Goal: Information Seeking & Learning: Learn about a topic

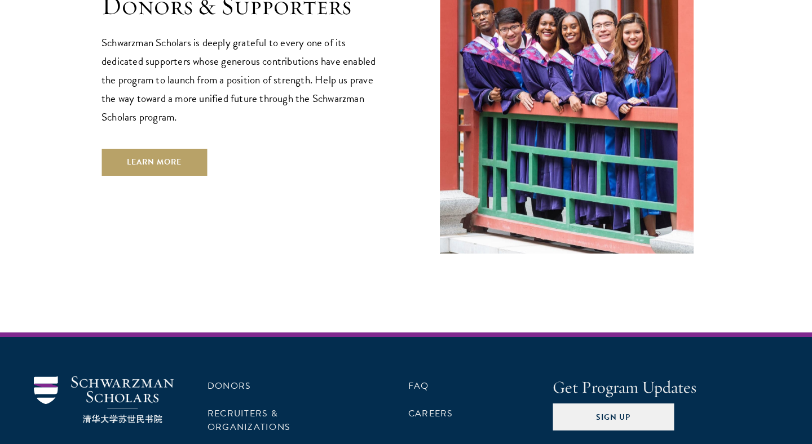
scroll to position [3279, 0]
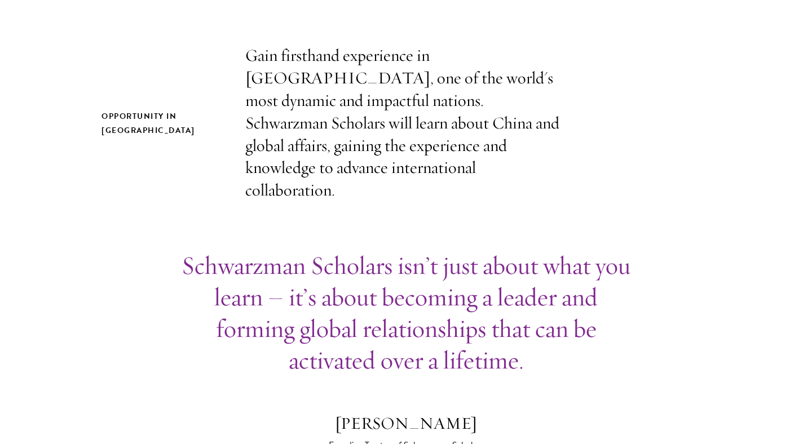
scroll to position [692, 0]
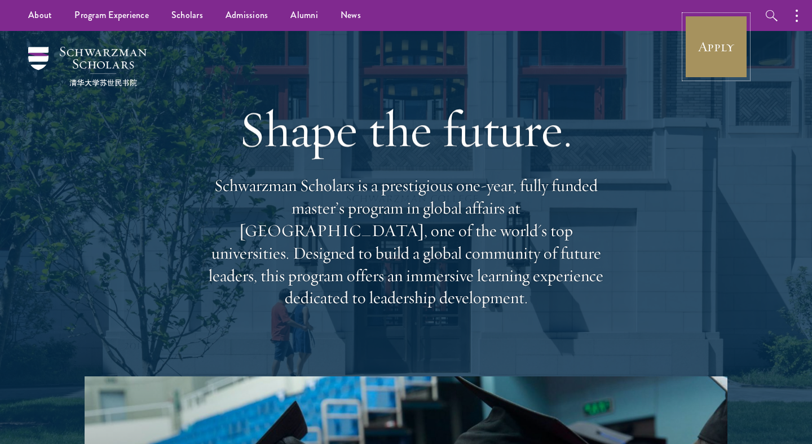
click at [703, 48] on link "Apply" at bounding box center [716, 46] width 63 height 63
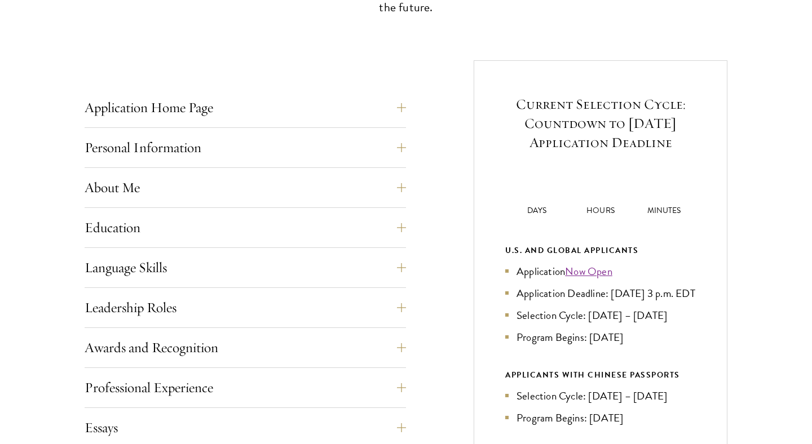
scroll to position [398, 0]
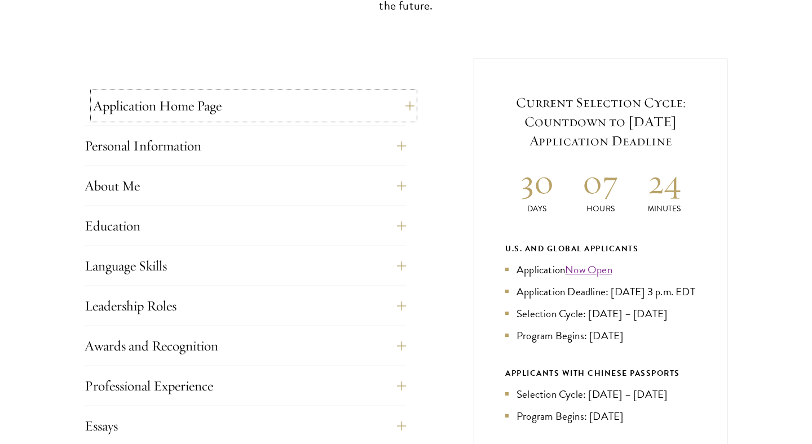
click at [331, 108] on button "Application Home Page" at bounding box center [254, 106] width 322 height 27
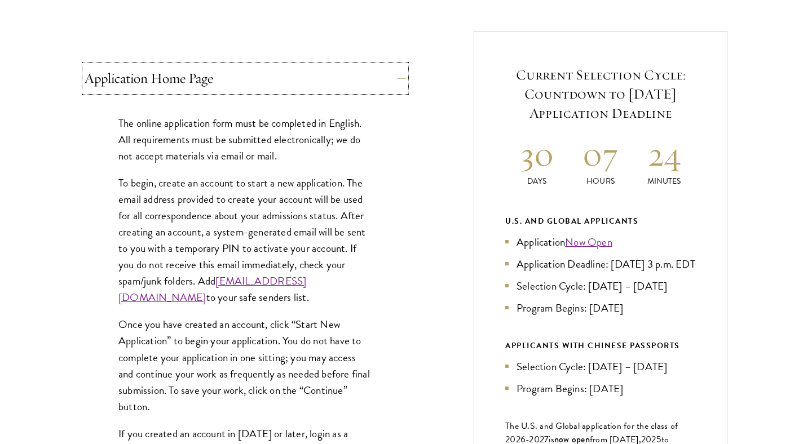
scroll to position [429, 0]
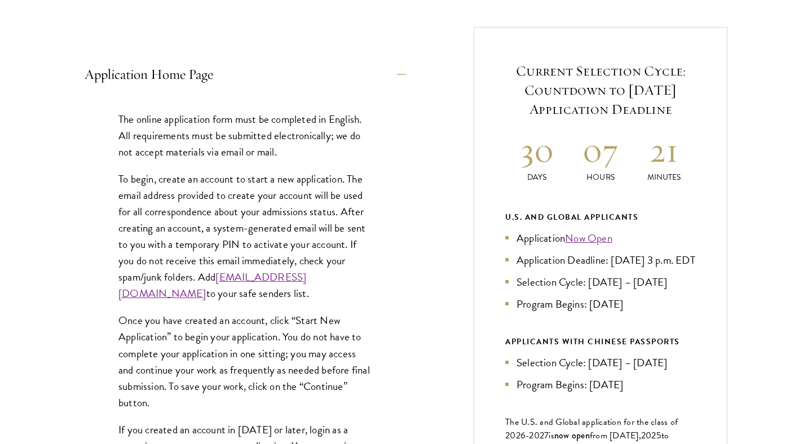
click at [283, 142] on p "The online application form must be completed in English. All requirements must…" at bounding box center [245, 135] width 254 height 49
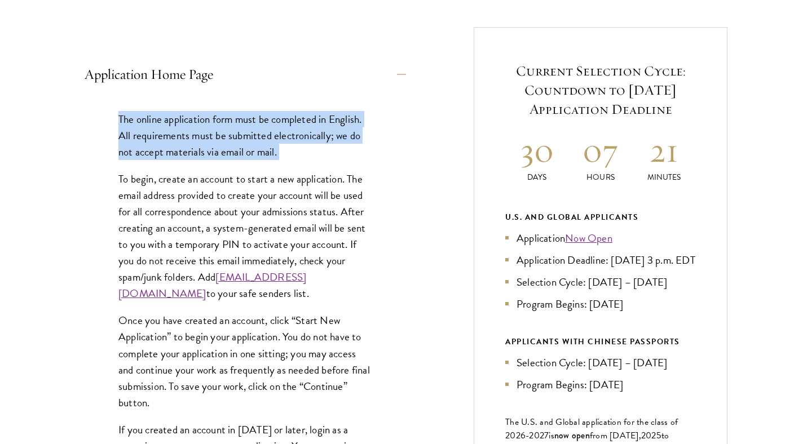
click at [295, 201] on p "To begin, create an account to start a new application. The email address provi…" at bounding box center [245, 236] width 254 height 131
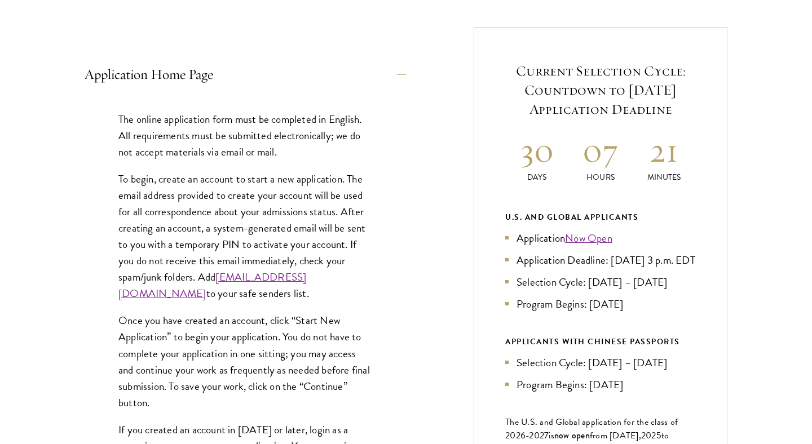
click at [295, 201] on p "To begin, create an account to start a new application. The email address provi…" at bounding box center [245, 236] width 254 height 131
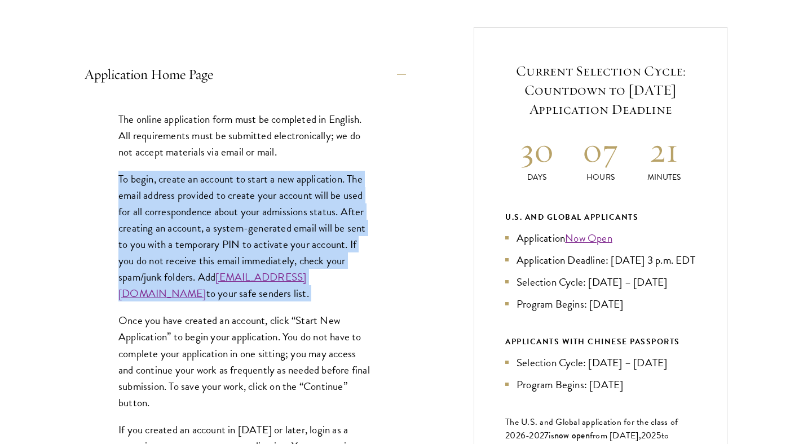
click at [306, 221] on p "To begin, create an account to start a new application. The email address provi…" at bounding box center [245, 236] width 254 height 131
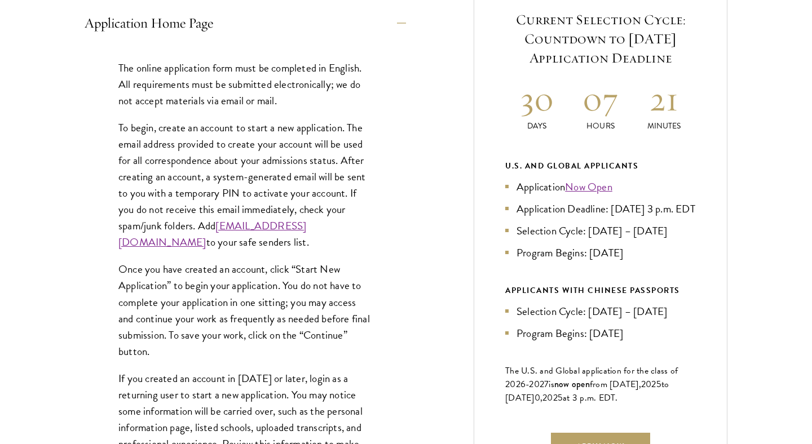
scroll to position [501, 0]
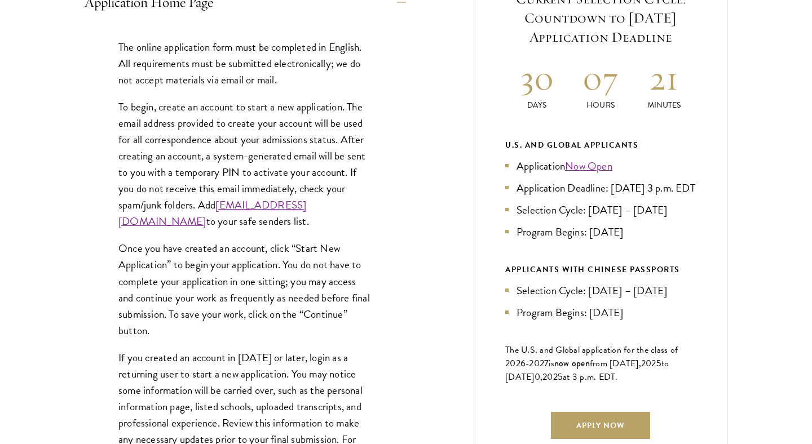
click at [332, 332] on p "Once you have created an account, click “Start New Application” to begin your a…" at bounding box center [245, 289] width 254 height 98
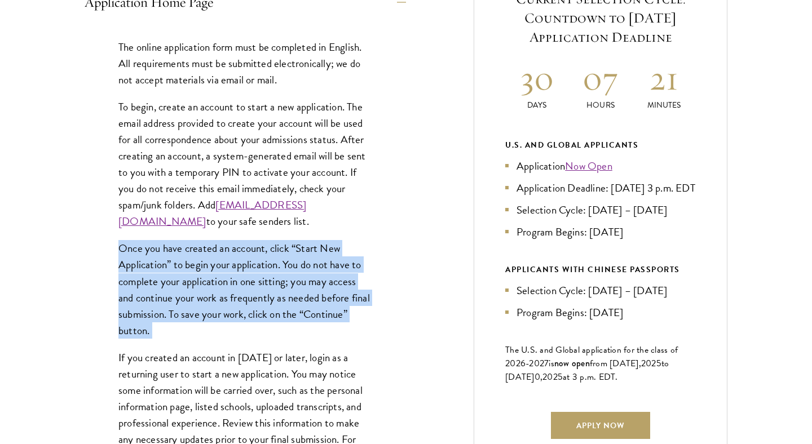
click at [344, 338] on p "Once you have created an account, click “Start New Application” to begin your a…" at bounding box center [245, 289] width 254 height 98
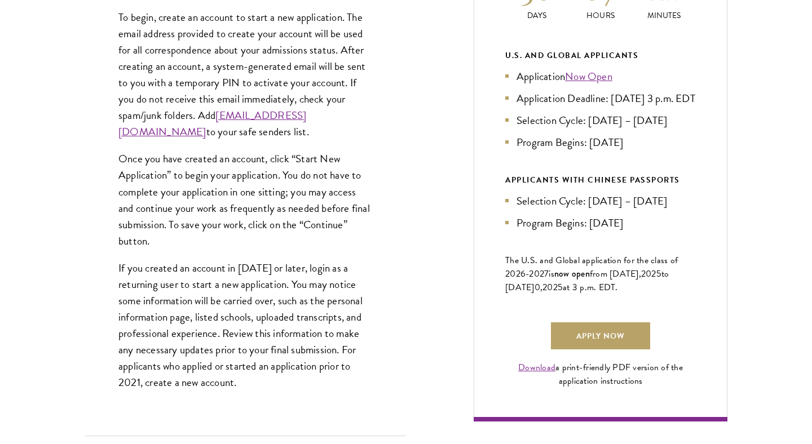
scroll to position [602, 0]
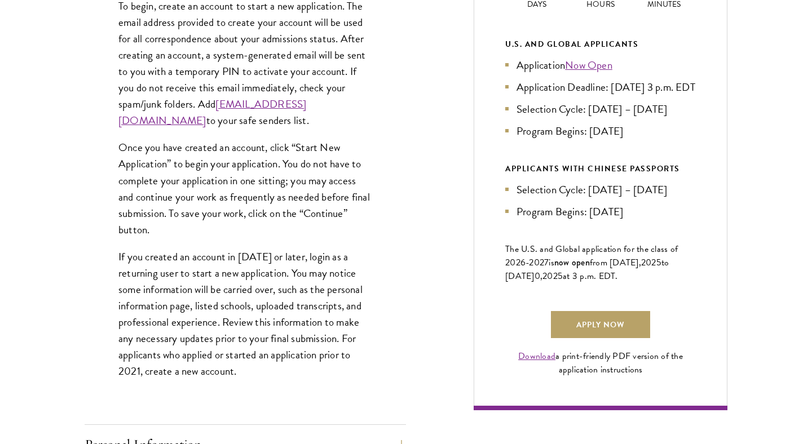
click at [344, 341] on p "If you created an account in 2021 or later, login as a returning user to start …" at bounding box center [245, 314] width 254 height 131
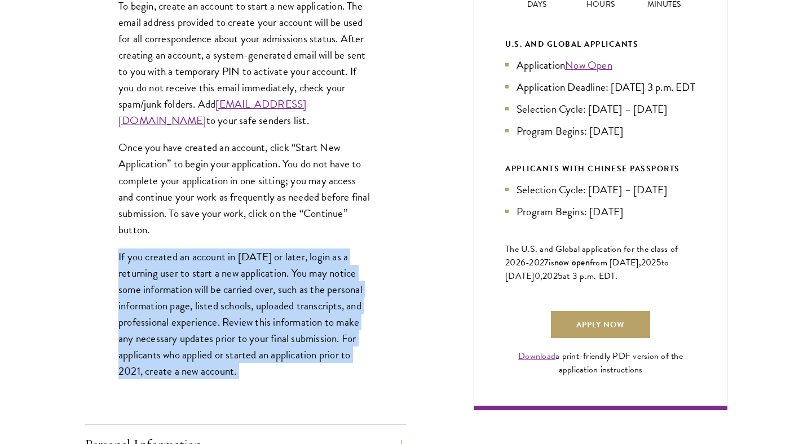
click at [354, 341] on p "If you created an account in 2021 or later, login as a returning user to start …" at bounding box center [245, 314] width 254 height 131
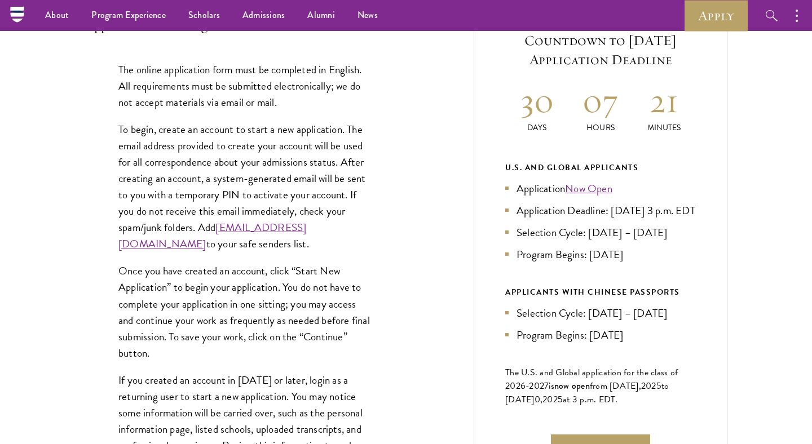
scroll to position [420, 0]
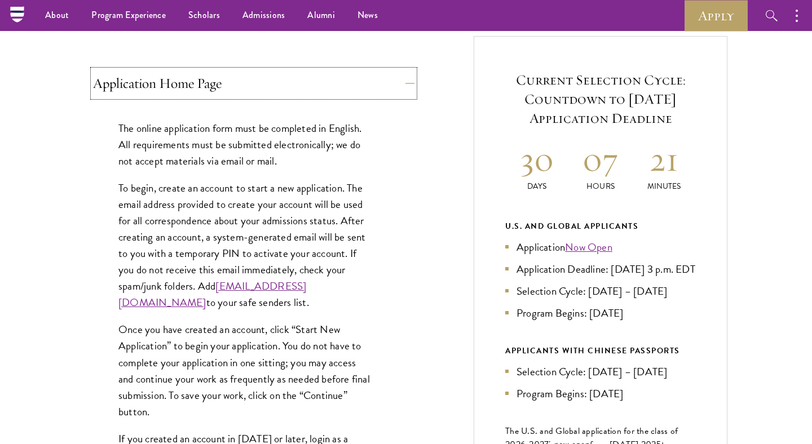
click at [346, 91] on button "Application Home Page" at bounding box center [254, 83] width 322 height 27
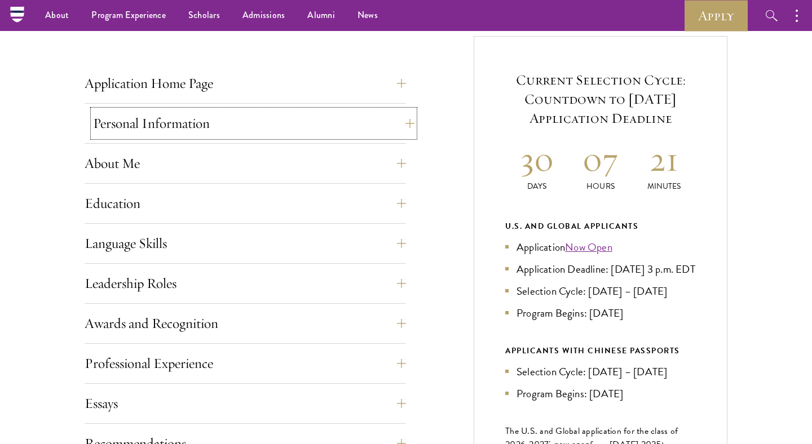
click at [336, 114] on button "Personal Information" at bounding box center [254, 123] width 322 height 27
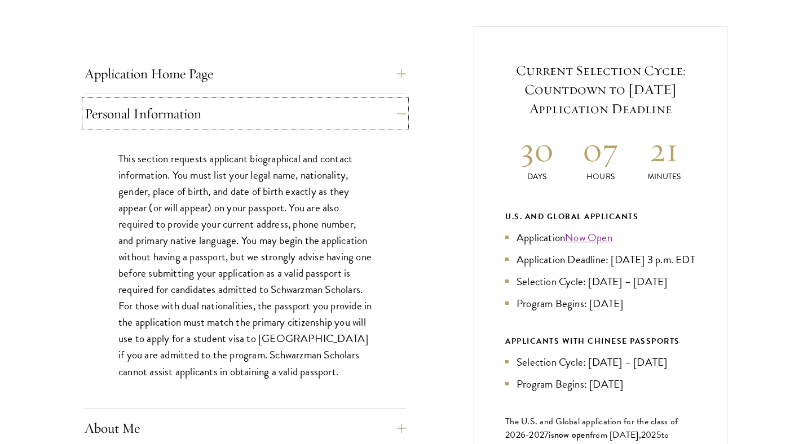
scroll to position [433, 0]
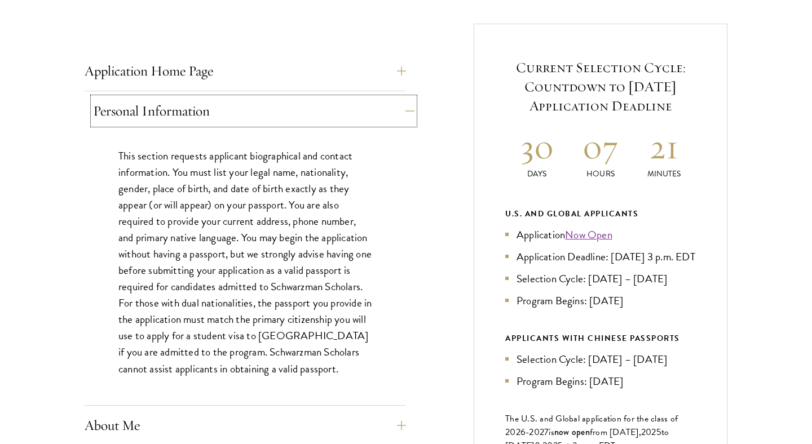
click at [338, 112] on button "Personal Information" at bounding box center [254, 111] width 322 height 27
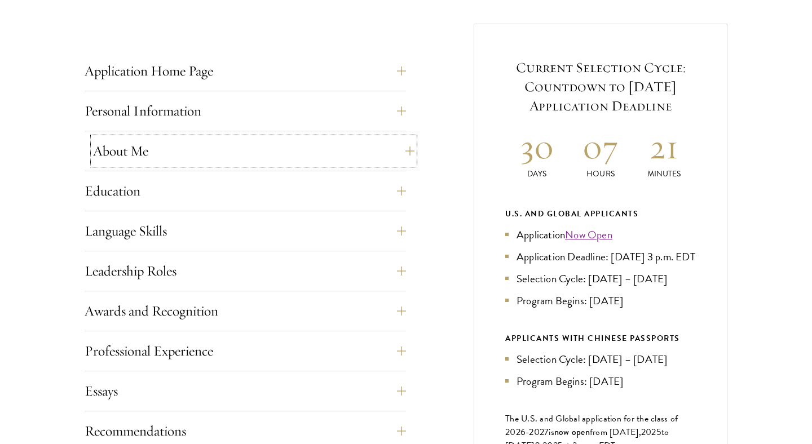
click at [347, 144] on button "About Me" at bounding box center [254, 151] width 322 height 27
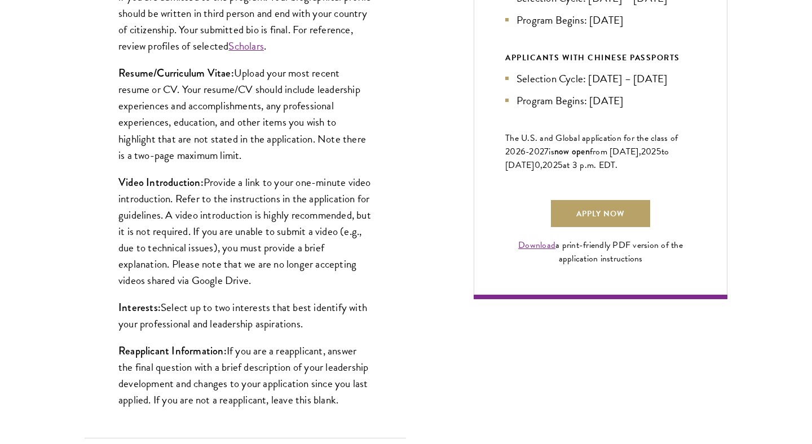
scroll to position [715, 0]
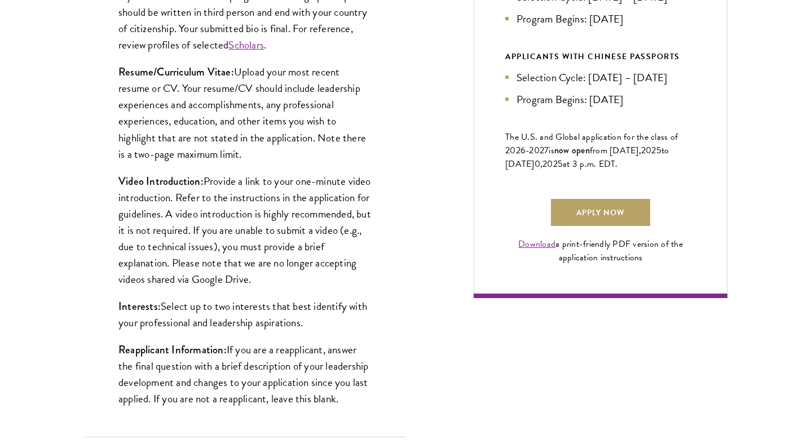
click at [316, 181] on p "Video Introduction: Provide a link to your one-minute video introduction. Refer…" at bounding box center [245, 230] width 254 height 115
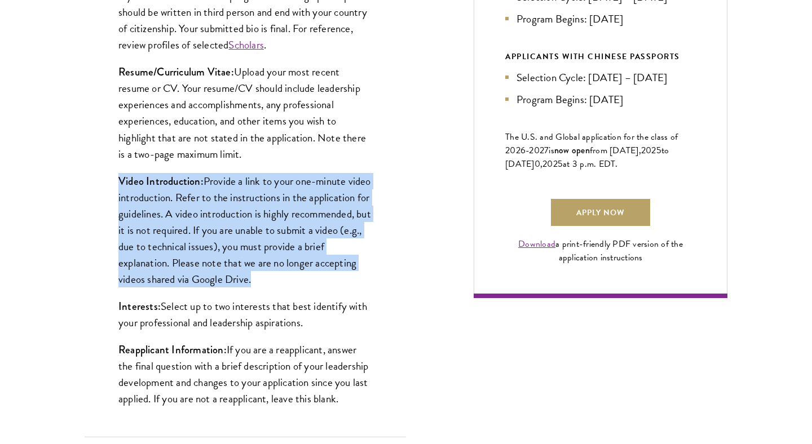
click at [340, 210] on p "Video Introduction: Provide a link to your one-minute video introduction. Refer…" at bounding box center [245, 230] width 254 height 115
drag, startPoint x: 292, startPoint y: 186, endPoint x: 301, endPoint y: 275, distance: 90.2
click at [301, 275] on p "Video Introduction: Provide a link to your one-minute video introduction. Refer…" at bounding box center [245, 230] width 254 height 115
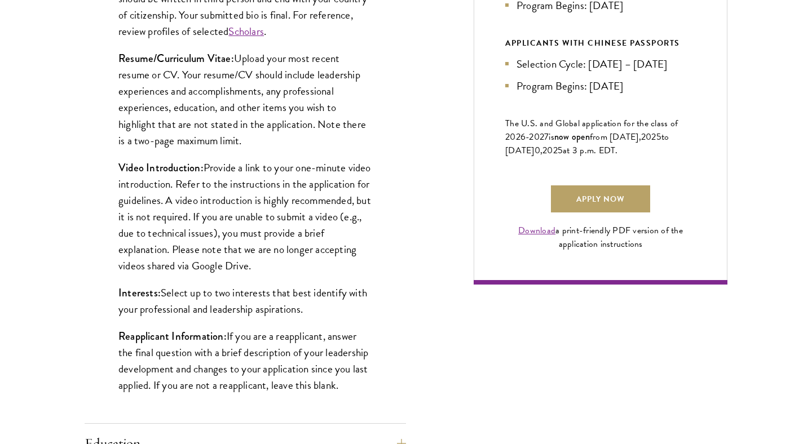
scroll to position [729, 0]
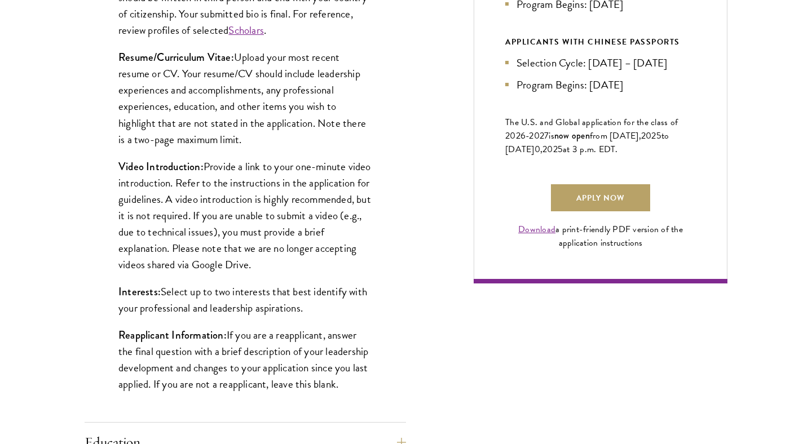
click at [301, 298] on p "Interests: Select up to two interests that best identify with your professional…" at bounding box center [245, 300] width 254 height 33
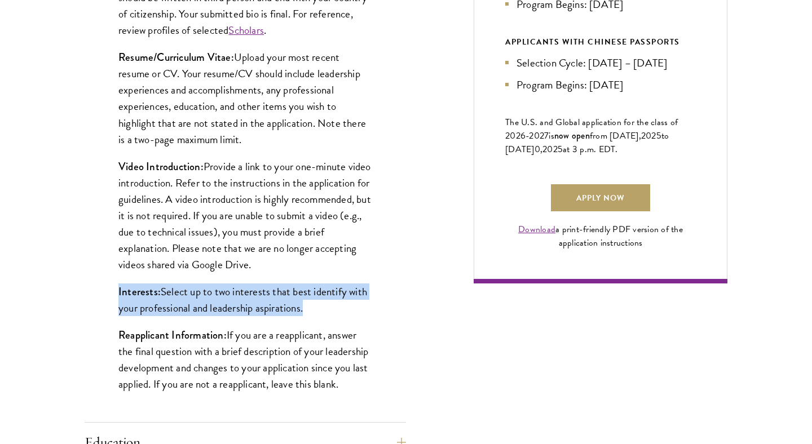
click at [320, 307] on p "Interests: Select up to two interests that best identify with your professional…" at bounding box center [245, 300] width 254 height 33
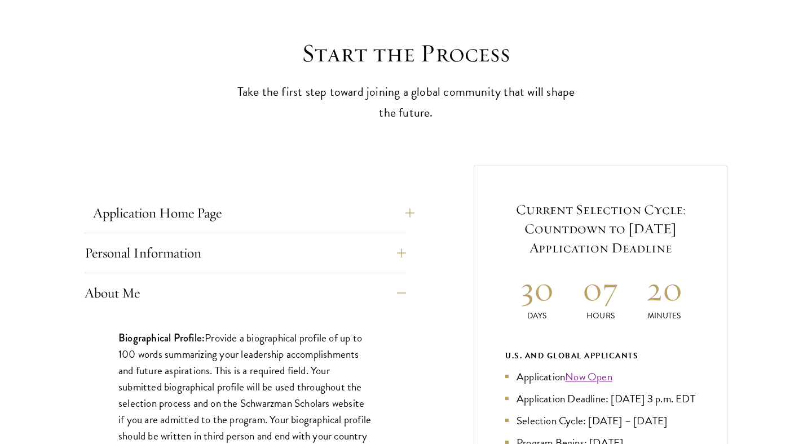
scroll to position [406, 0]
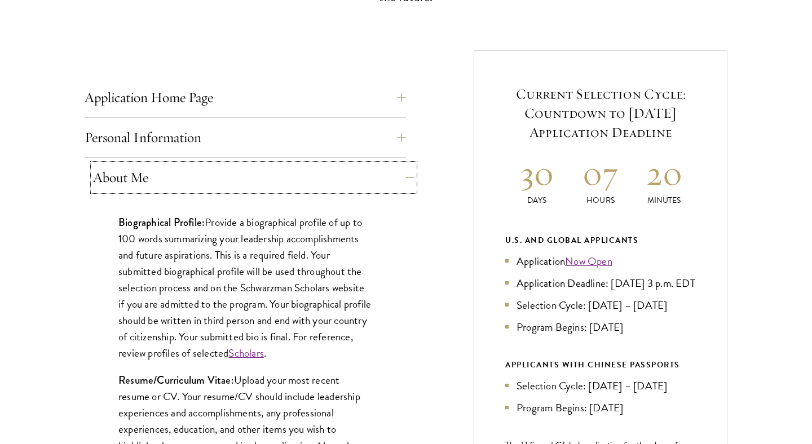
click at [253, 170] on button "About Me" at bounding box center [254, 177] width 322 height 27
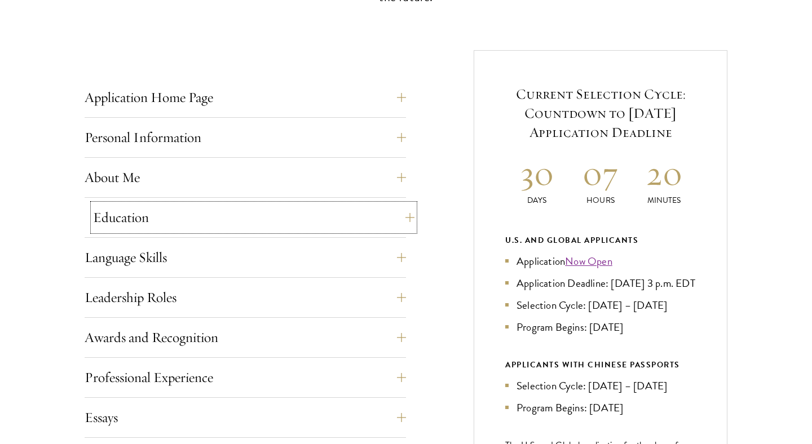
click at [257, 210] on button "Education" at bounding box center [254, 217] width 322 height 27
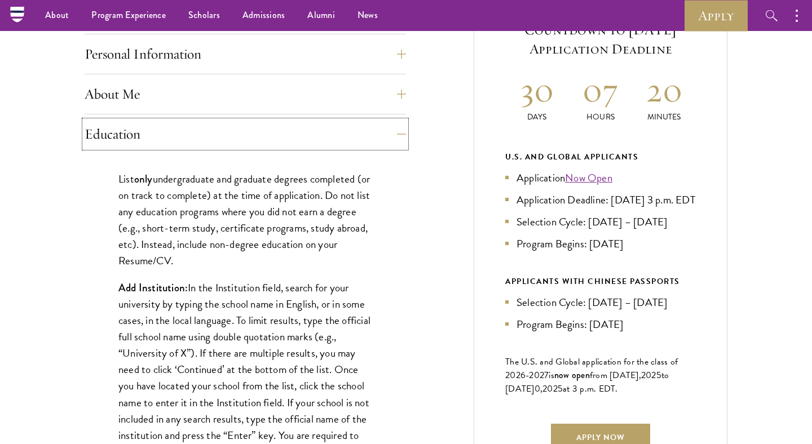
scroll to position [473, 0]
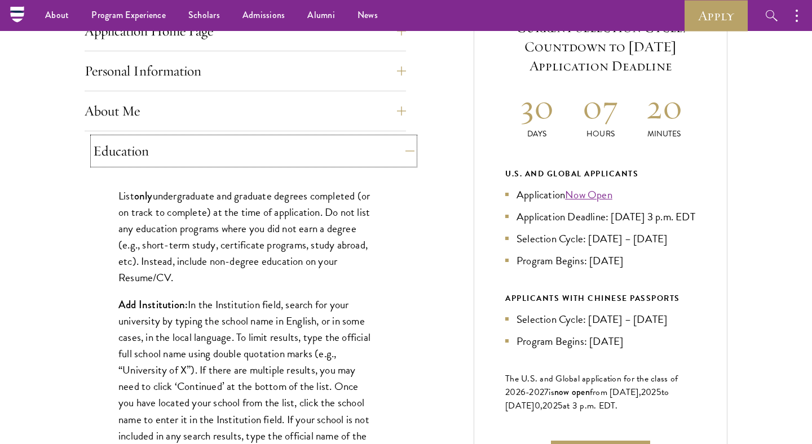
click at [256, 152] on button "Education" at bounding box center [254, 151] width 322 height 27
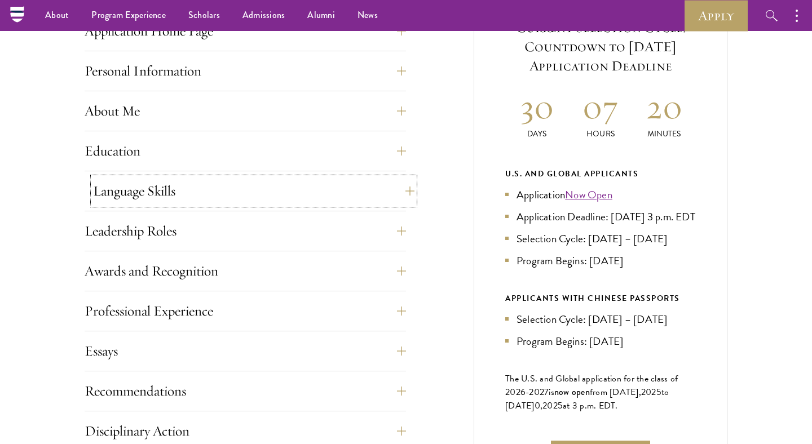
click at [255, 188] on button "Language Skills" at bounding box center [254, 191] width 322 height 27
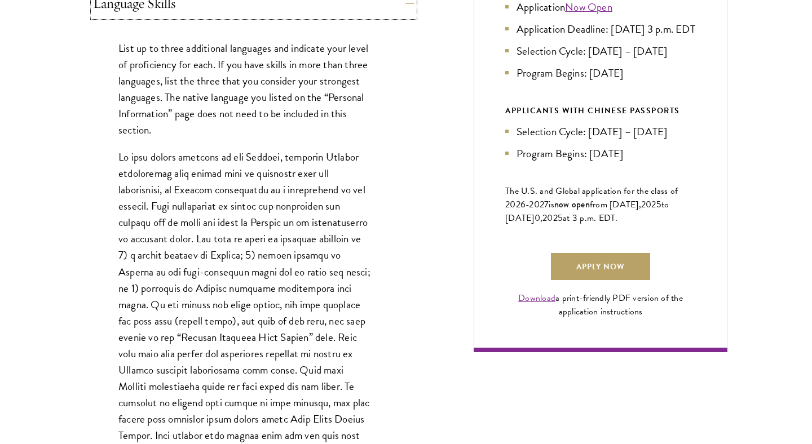
scroll to position [663, 0]
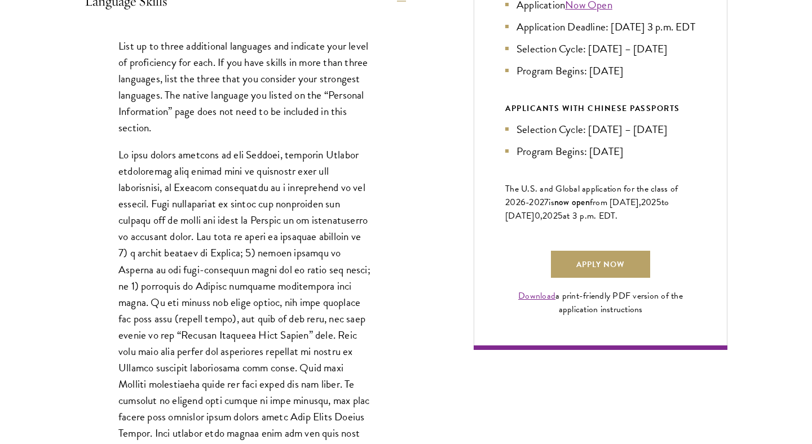
click at [249, 58] on p "List up to three additional languages and indicate your level of proficiency fo…" at bounding box center [245, 87] width 254 height 98
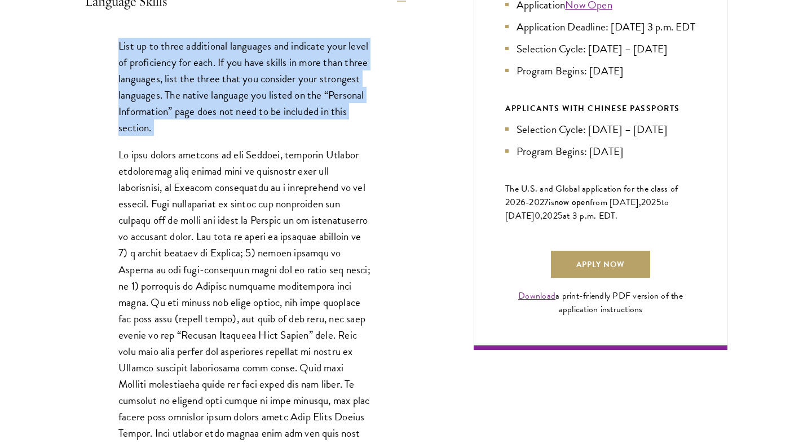
click at [261, 73] on p "List up to three additional languages and indicate your level of proficiency fo…" at bounding box center [245, 87] width 254 height 98
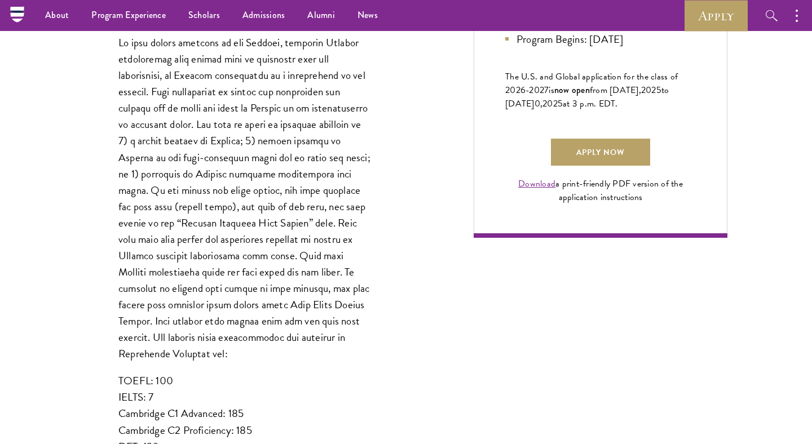
scroll to position [572, 0]
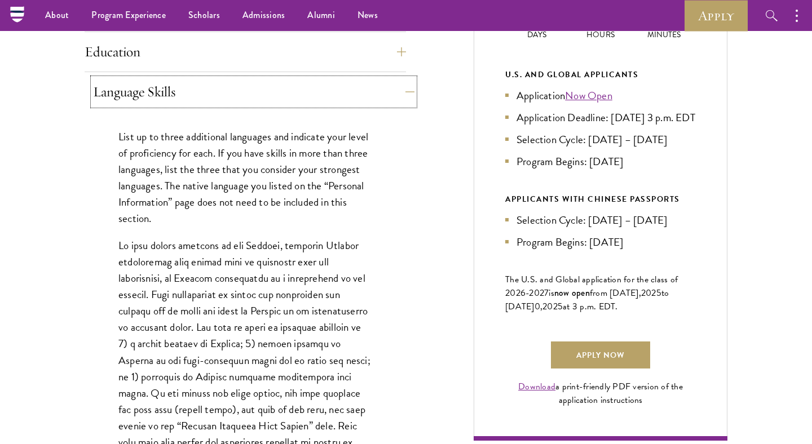
click at [278, 105] on button "Language Skills" at bounding box center [254, 91] width 322 height 27
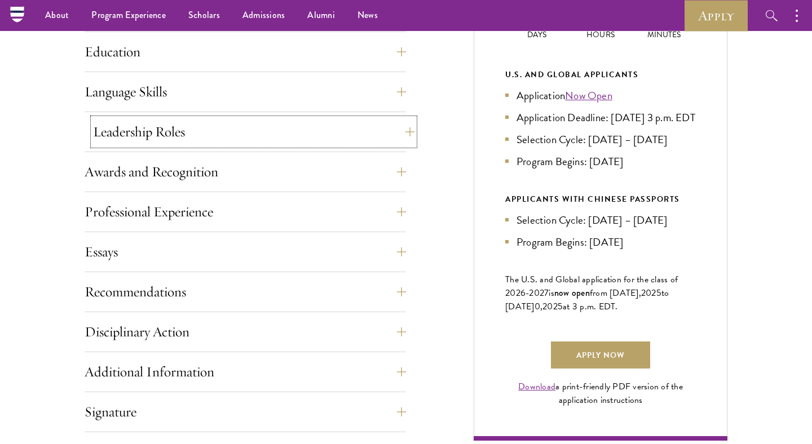
click at [272, 137] on button "Leadership Roles" at bounding box center [254, 131] width 322 height 27
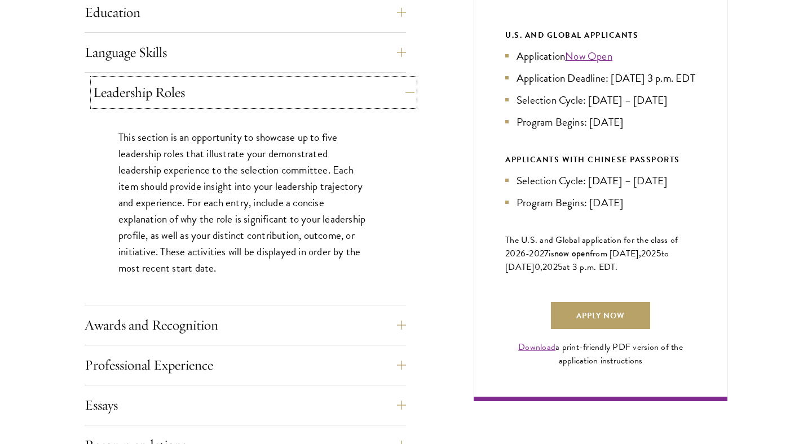
scroll to position [620, 0]
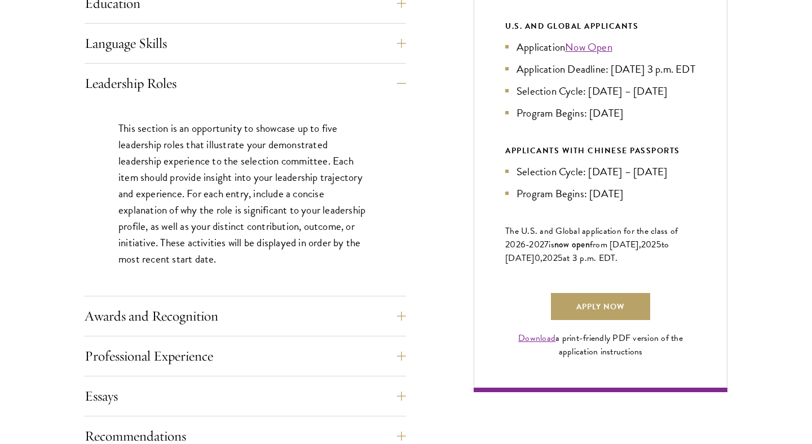
click at [263, 175] on p "This section is an opportunity to showcase up to five leadership roles that ill…" at bounding box center [245, 194] width 254 height 148
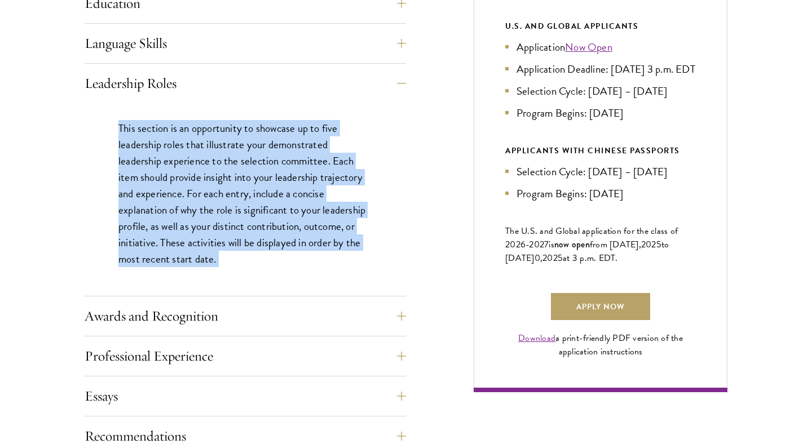
click at [260, 211] on p "This section is an opportunity to showcase up to five leadership roles that ill…" at bounding box center [245, 194] width 254 height 148
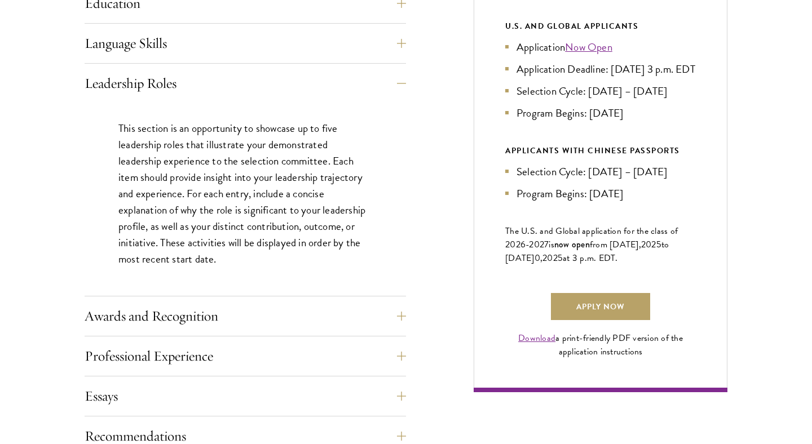
click at [232, 205] on p "This section is an opportunity to showcase up to five leadership roles that ill…" at bounding box center [245, 194] width 254 height 148
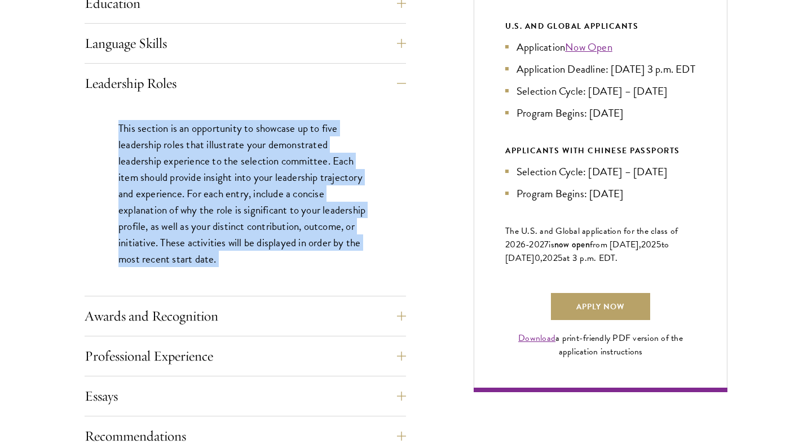
click at [240, 215] on p "This section is an opportunity to showcase up to five leadership roles that ill…" at bounding box center [245, 194] width 254 height 148
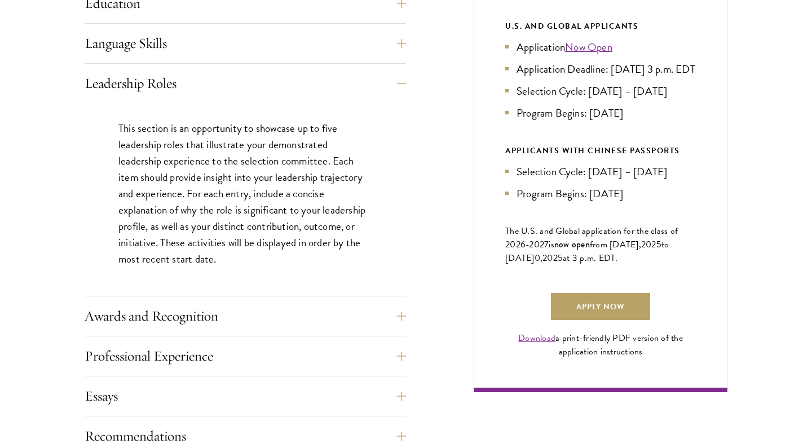
click at [254, 213] on p "This section is an opportunity to showcase up to five leadership roles that ill…" at bounding box center [245, 194] width 254 height 148
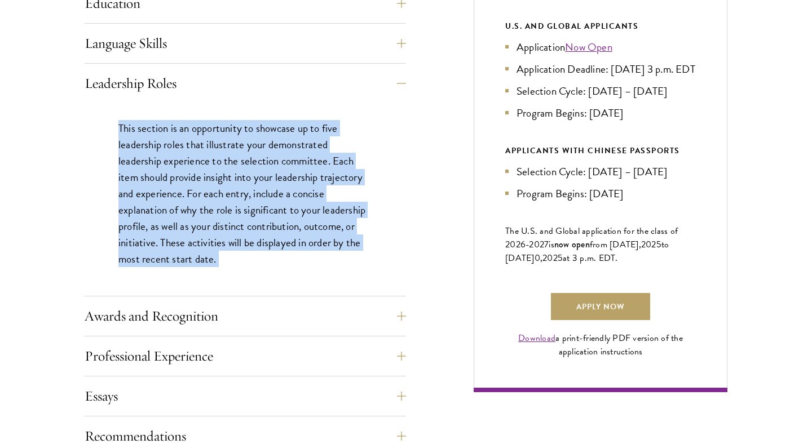
click at [220, 186] on p "This section is an opportunity to showcase up to five leadership roles that ill…" at bounding box center [245, 194] width 254 height 148
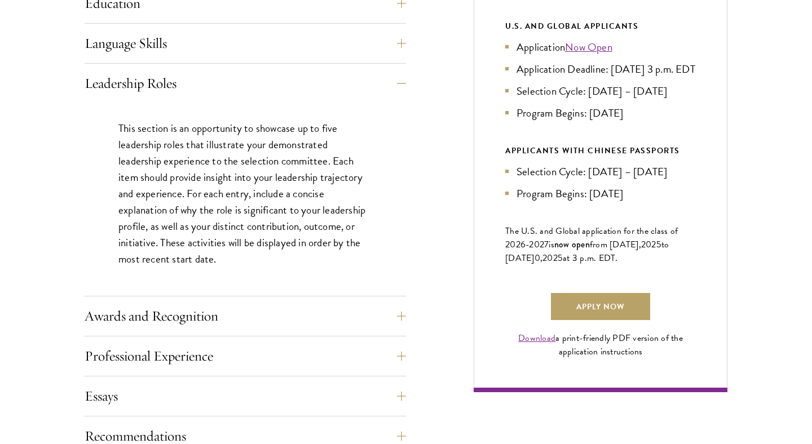
click at [220, 186] on p "This section is an opportunity to showcase up to five leadership roles that ill…" at bounding box center [245, 194] width 254 height 148
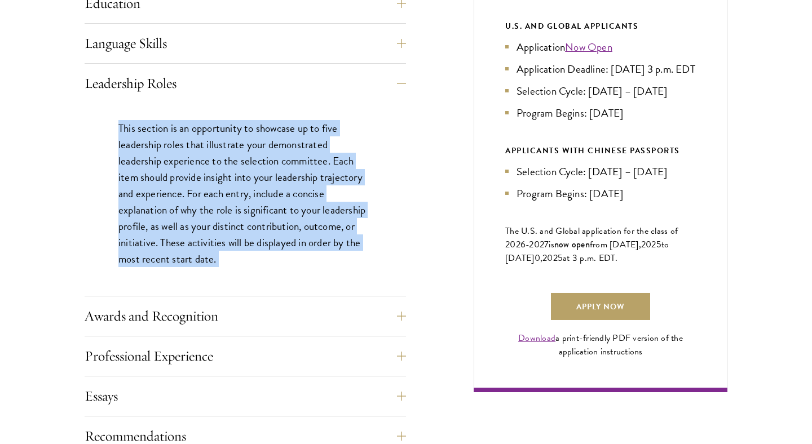
click at [233, 165] on p "This section is an opportunity to showcase up to five leadership roles that ill…" at bounding box center [245, 194] width 254 height 148
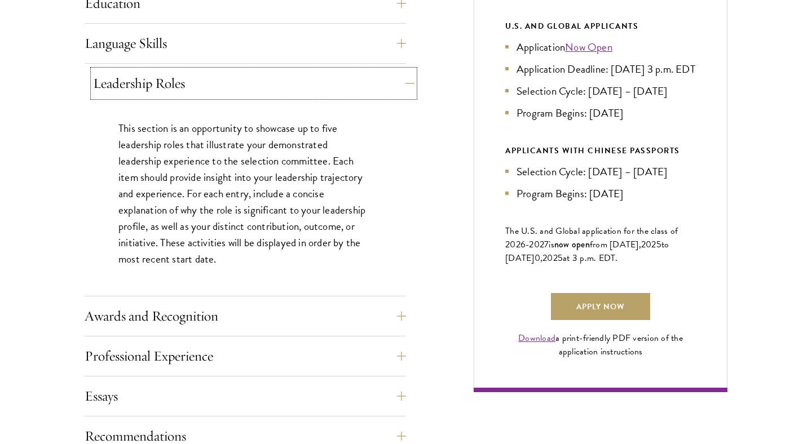
click at [252, 89] on button "Leadership Roles" at bounding box center [254, 83] width 322 height 27
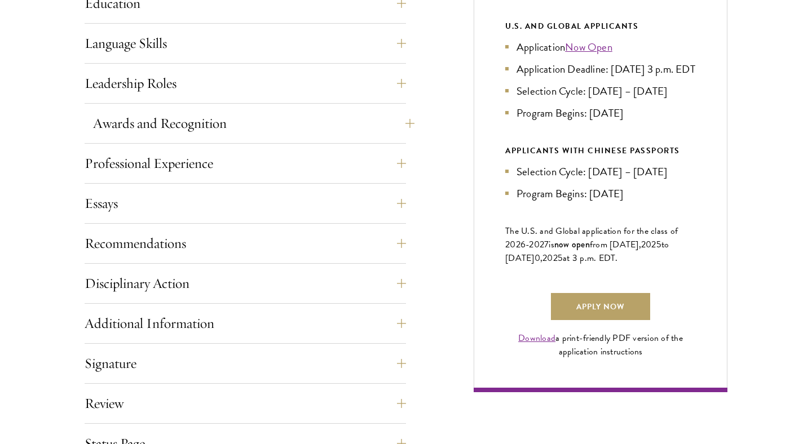
click at [274, 117] on button "Awards and Recognition" at bounding box center [254, 123] width 322 height 27
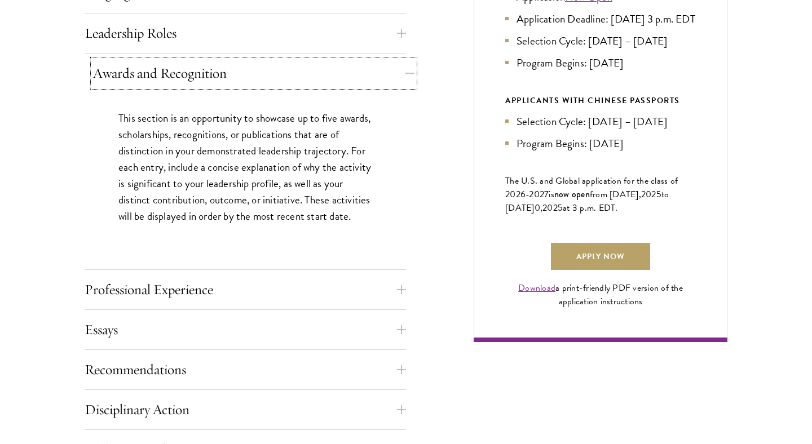
scroll to position [673, 0]
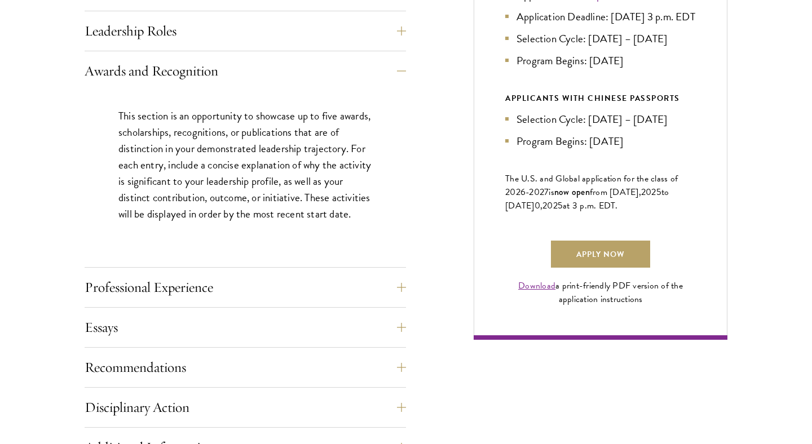
click at [268, 84] on div "Awards and Recognition This section is an opportunity to showcase up to five aw…" at bounding box center [246, 163] width 322 height 210
click at [271, 74] on button "Awards and Recognition" at bounding box center [254, 71] width 322 height 27
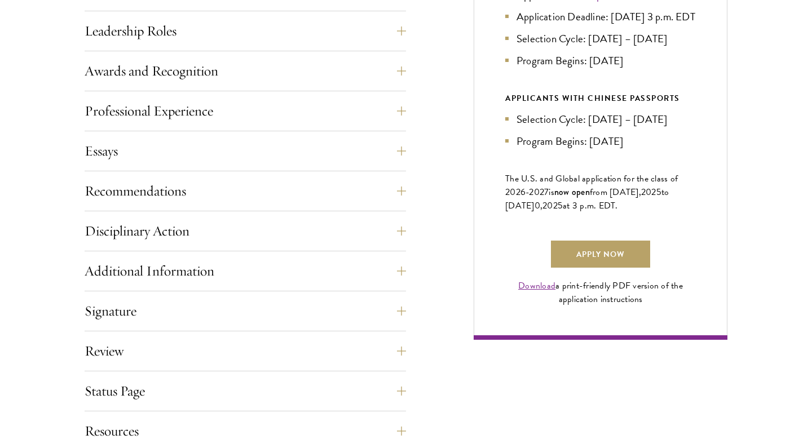
click at [266, 96] on div "Application Home Page The online application form must be completed in English.…" at bounding box center [246, 134] width 322 height 635
click at [264, 108] on button "Professional Experience" at bounding box center [254, 111] width 322 height 27
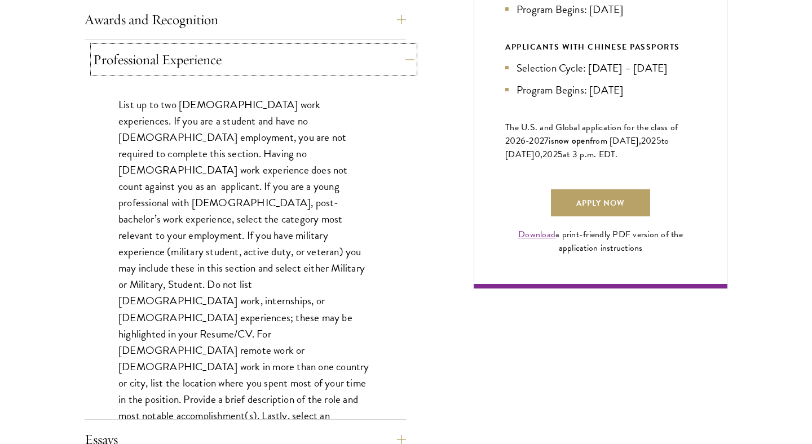
scroll to position [728, 0]
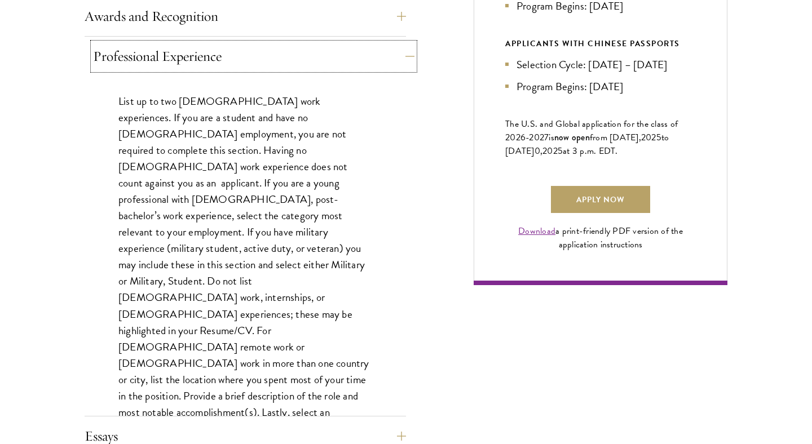
click at [266, 57] on button "Professional Experience" at bounding box center [254, 56] width 322 height 27
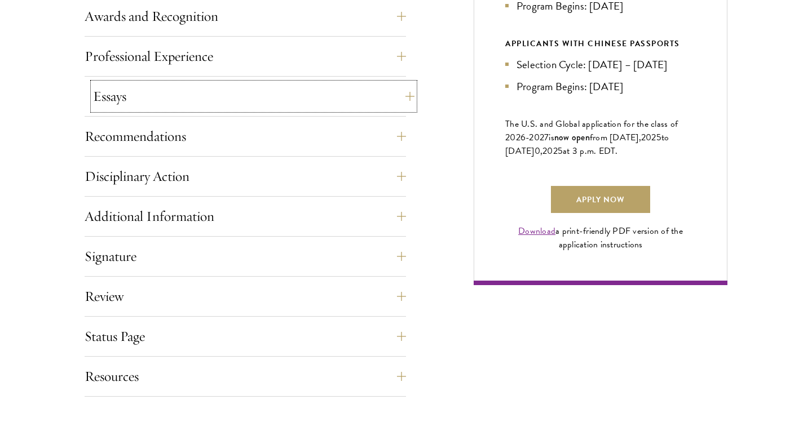
click at [290, 92] on button "Essays" at bounding box center [254, 96] width 322 height 27
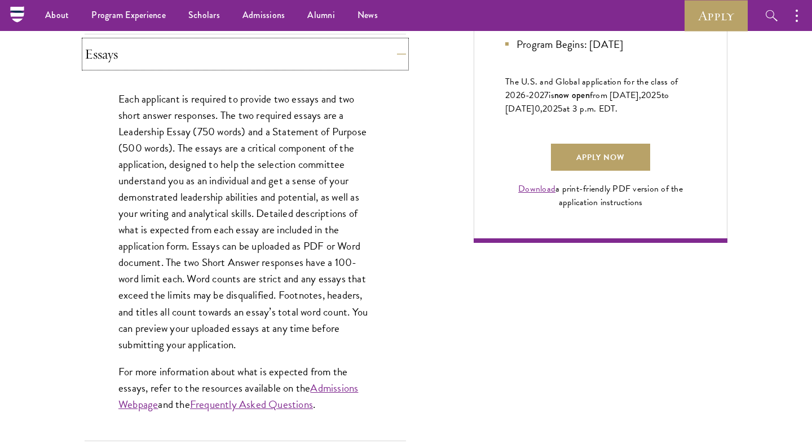
scroll to position [762, 0]
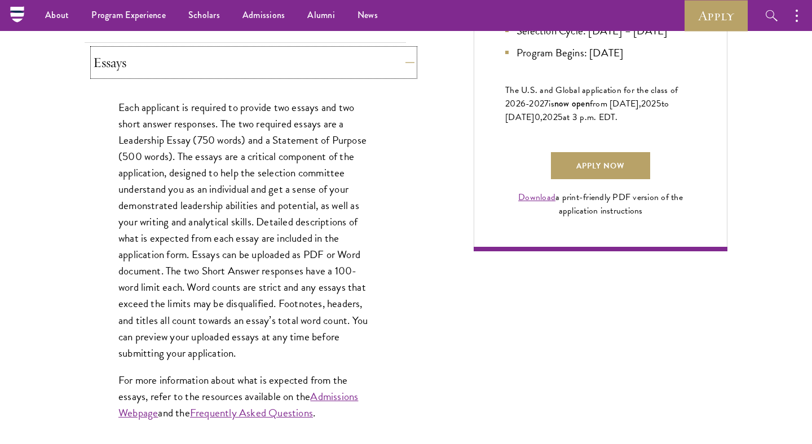
click at [309, 67] on button "Essays" at bounding box center [254, 62] width 322 height 27
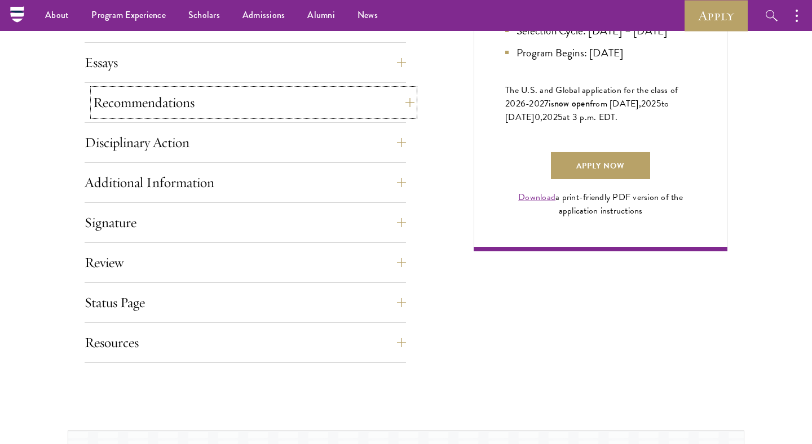
click at [318, 105] on button "Recommendations" at bounding box center [254, 102] width 322 height 27
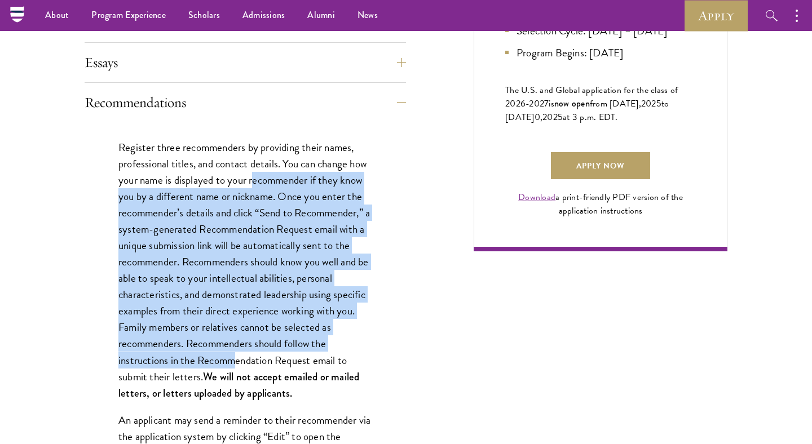
drag, startPoint x: 256, startPoint y: 183, endPoint x: 234, endPoint y: 361, distance: 179.6
click at [234, 361] on p "Register three recommenders by providing their names, professional titles, and …" at bounding box center [245, 270] width 254 height 262
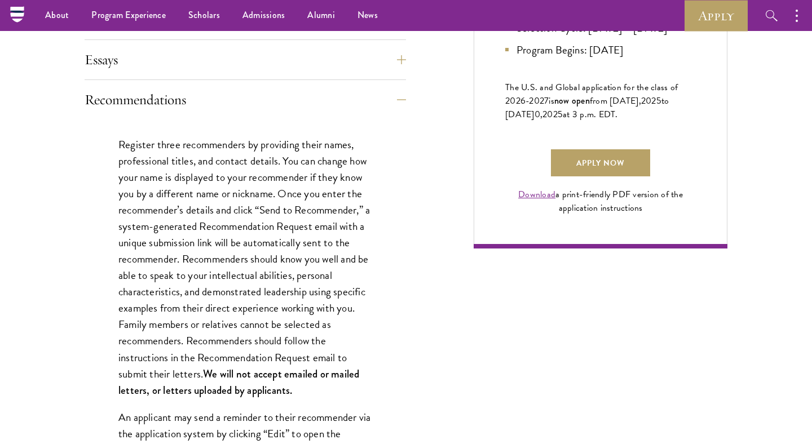
scroll to position [740, 0]
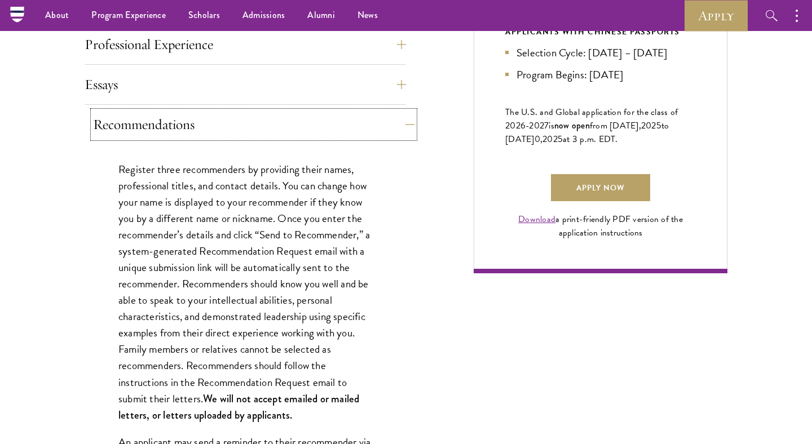
click at [271, 130] on button "Recommendations" at bounding box center [254, 124] width 322 height 27
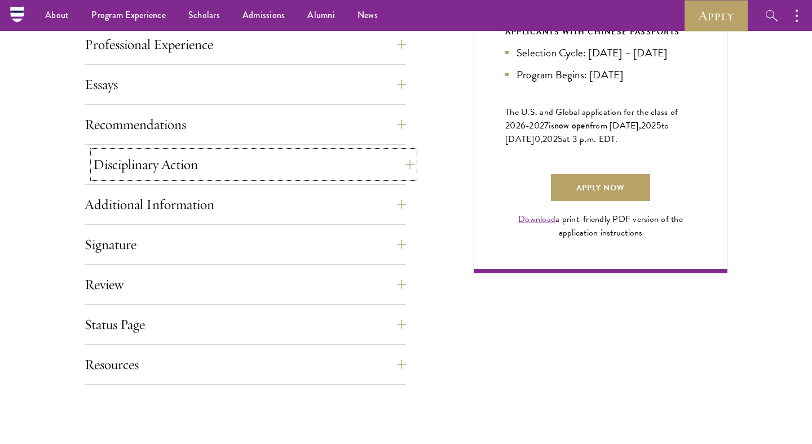
click at [268, 159] on button "Disciplinary Action" at bounding box center [254, 164] width 322 height 27
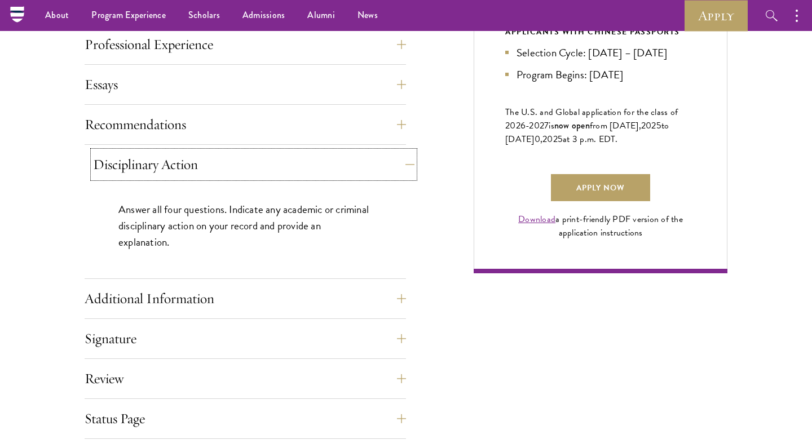
click at [268, 163] on button "Disciplinary Action" at bounding box center [254, 164] width 322 height 27
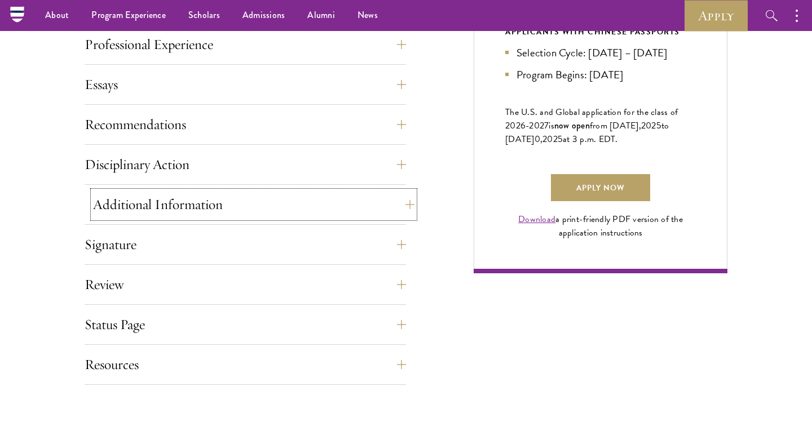
click at [276, 196] on button "Additional Information" at bounding box center [254, 204] width 322 height 27
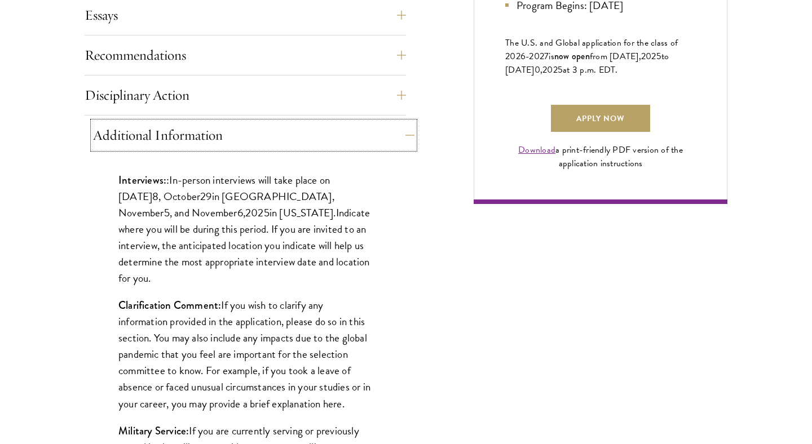
scroll to position [809, 0]
click at [275, 206] on p "Interviews: : In-person interviews will take place on October 2 8 , October 29 …" at bounding box center [245, 228] width 254 height 115
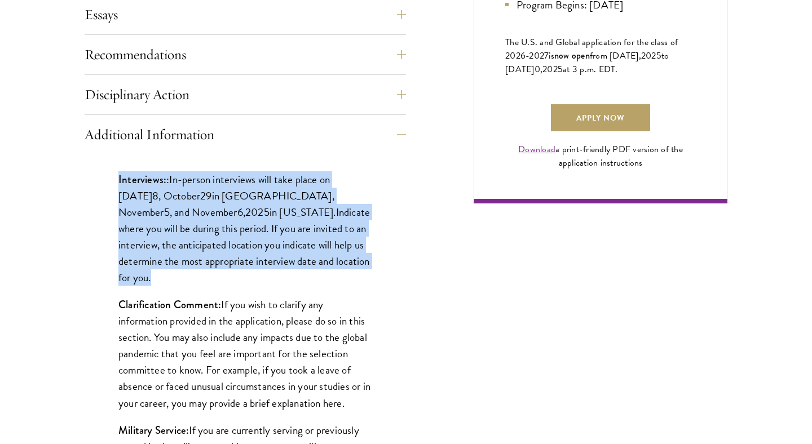
click at [293, 226] on p "Interviews: : In-person interviews will take place on October 2 8 , October 29 …" at bounding box center [245, 228] width 254 height 115
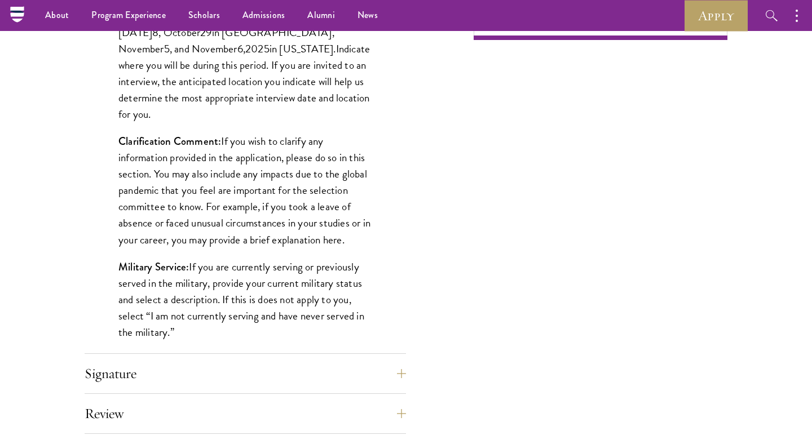
scroll to position [881, 0]
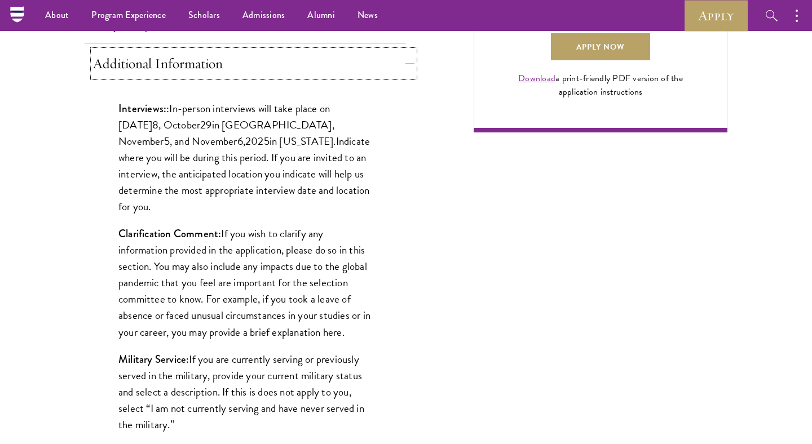
click at [307, 65] on button "Additional Information" at bounding box center [254, 63] width 322 height 27
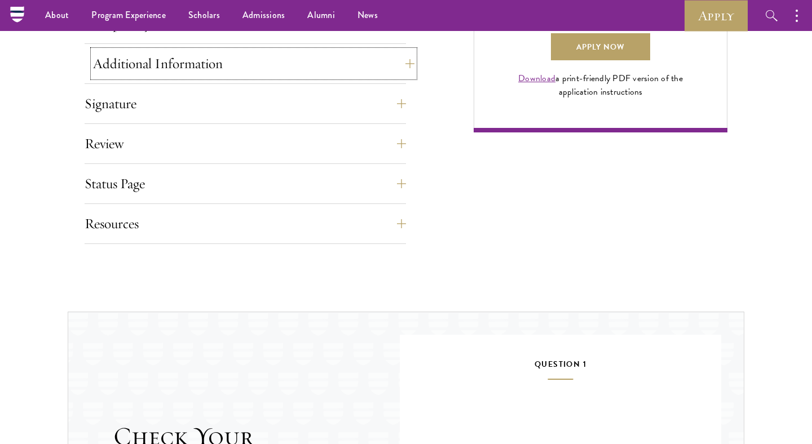
click at [317, 69] on button "Additional Information" at bounding box center [254, 63] width 322 height 27
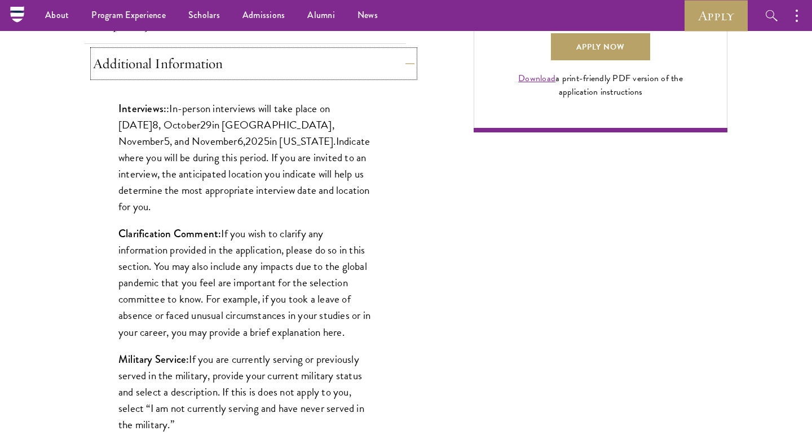
click at [317, 69] on button "Additional Information" at bounding box center [254, 63] width 322 height 27
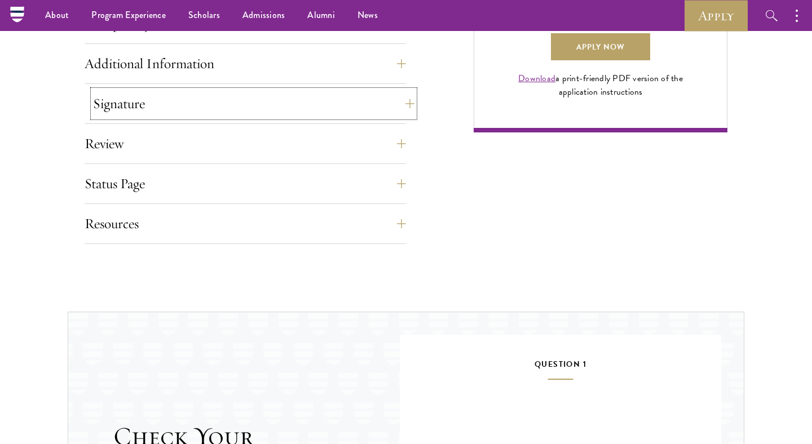
click at [316, 108] on button "Signature" at bounding box center [254, 103] width 322 height 27
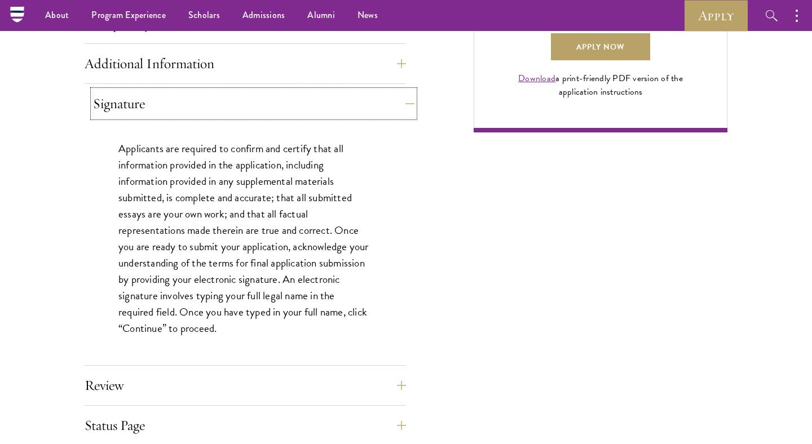
click at [316, 108] on button "Signature" at bounding box center [254, 103] width 322 height 27
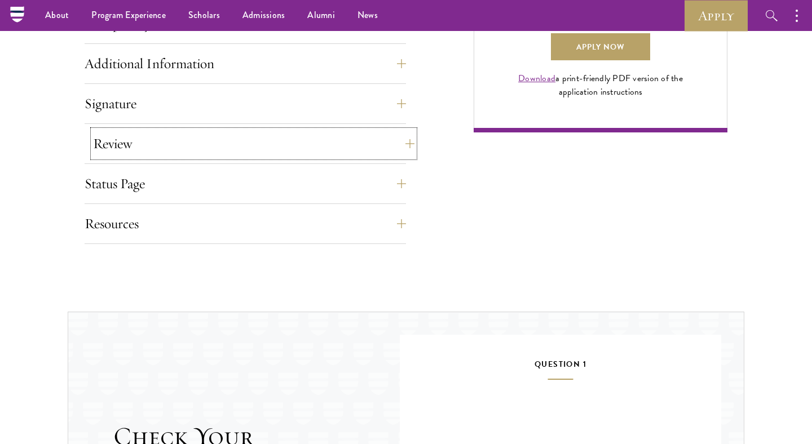
click at [317, 142] on button "Review" at bounding box center [254, 143] width 322 height 27
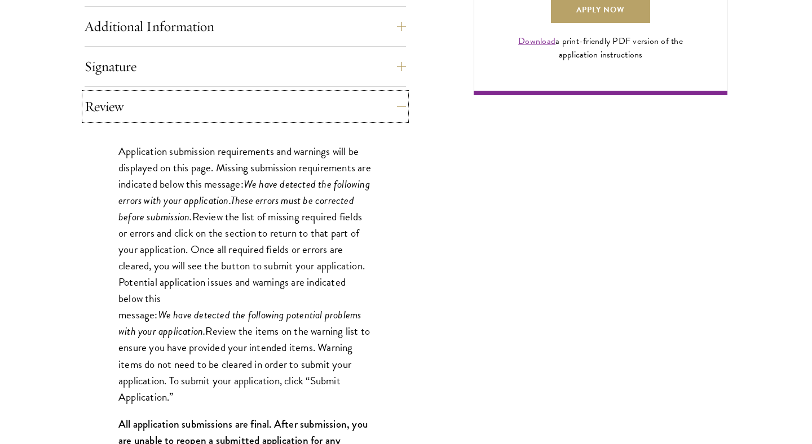
scroll to position [927, 0]
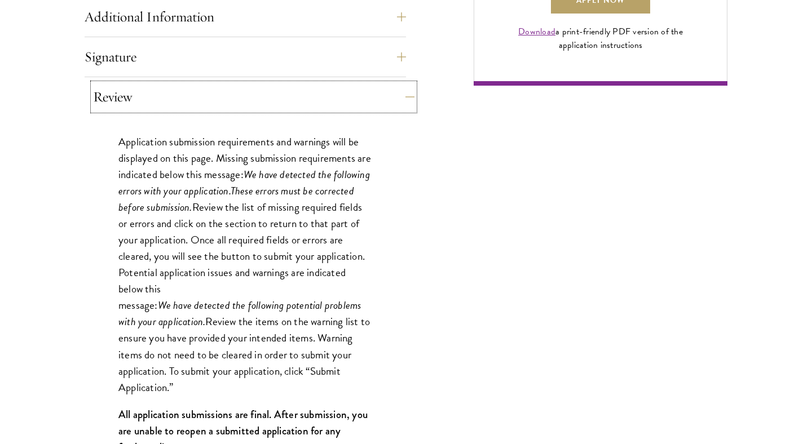
click at [311, 104] on button "Review" at bounding box center [254, 96] width 322 height 27
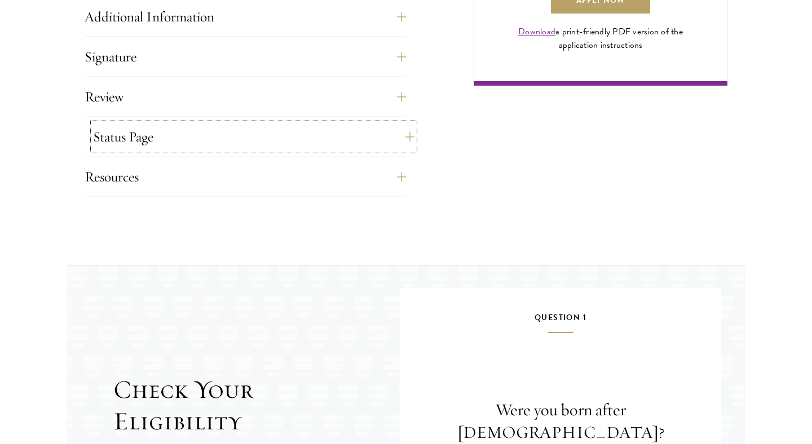
click at [307, 135] on button "Status Page" at bounding box center [254, 137] width 322 height 27
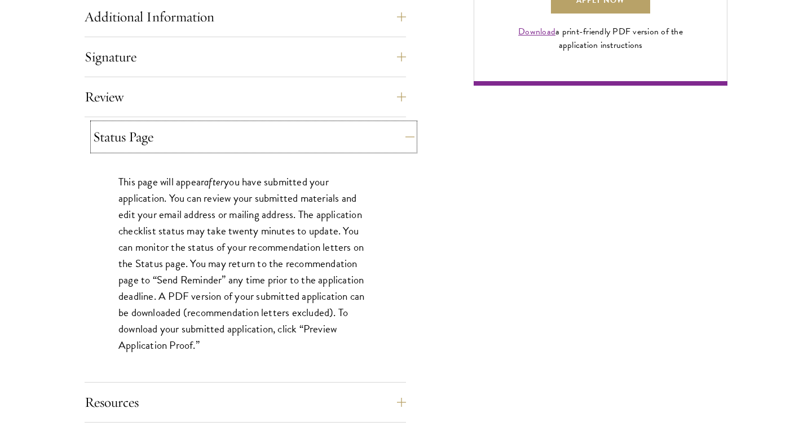
click at [307, 135] on button "Status Page" at bounding box center [254, 137] width 322 height 27
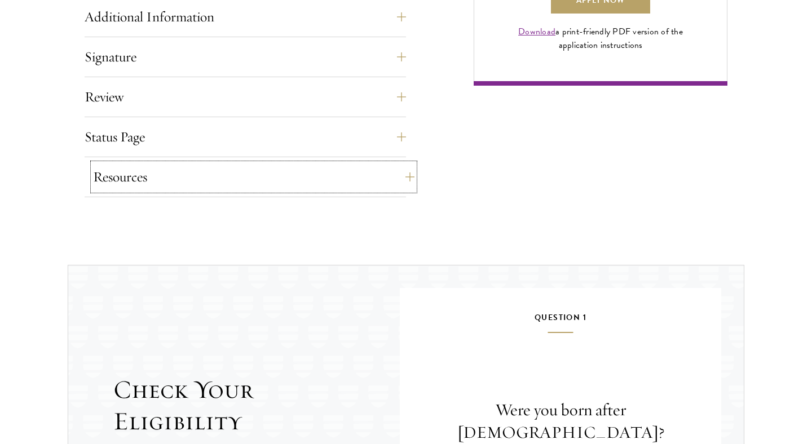
click at [318, 187] on button "Resources" at bounding box center [254, 177] width 322 height 27
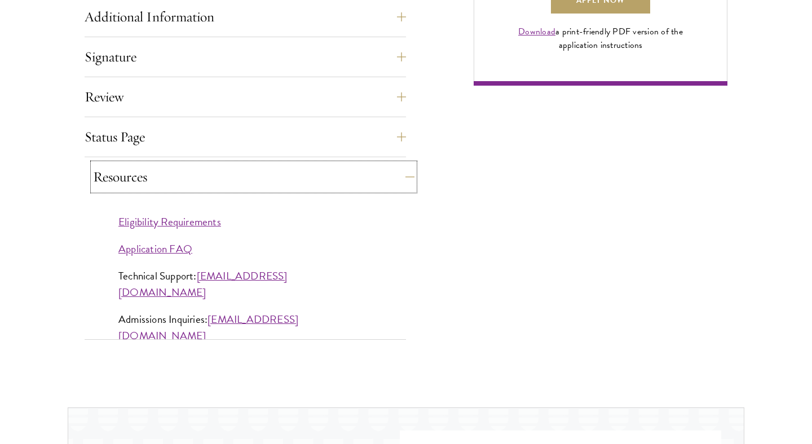
click at [318, 187] on button "Resources" at bounding box center [254, 177] width 322 height 27
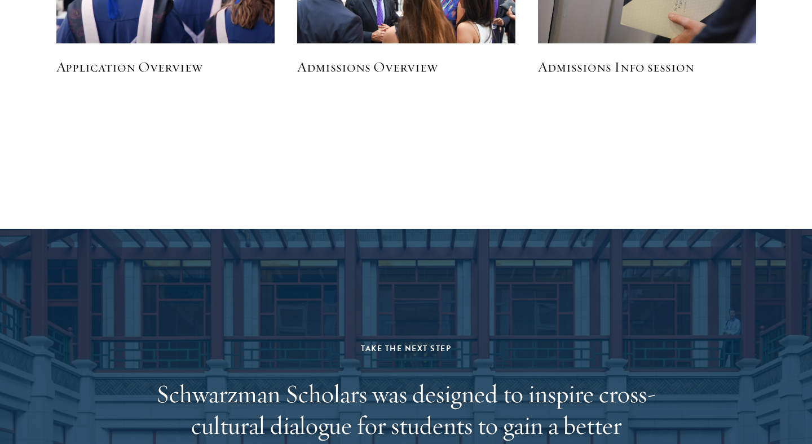
scroll to position [1777, 0]
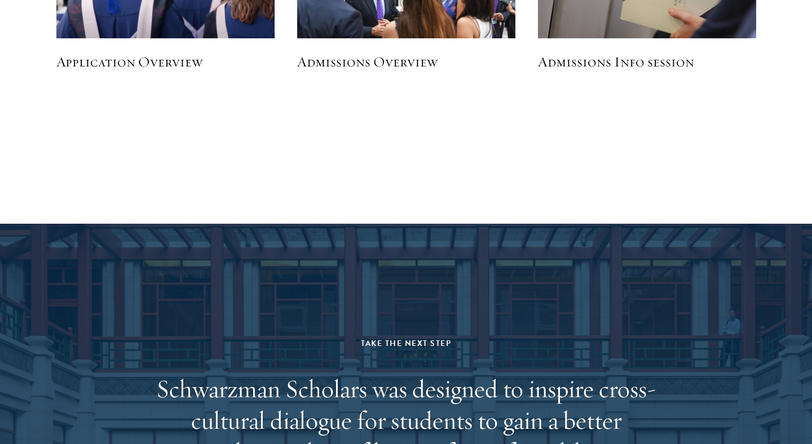
click at [180, 64] on h5 "Application Overview" at bounding box center [165, 61] width 218 height 19
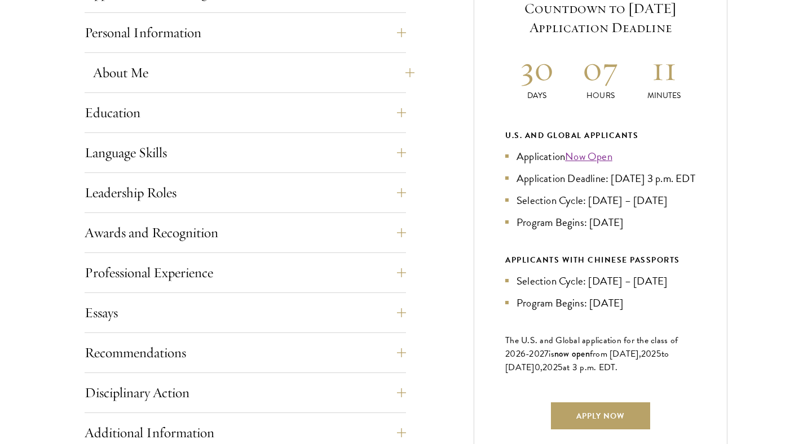
scroll to position [537, 0]
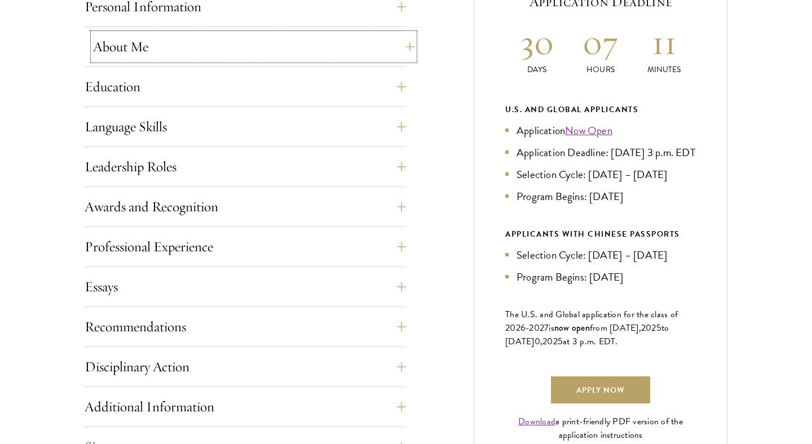
click at [306, 51] on button "About Me" at bounding box center [254, 46] width 322 height 27
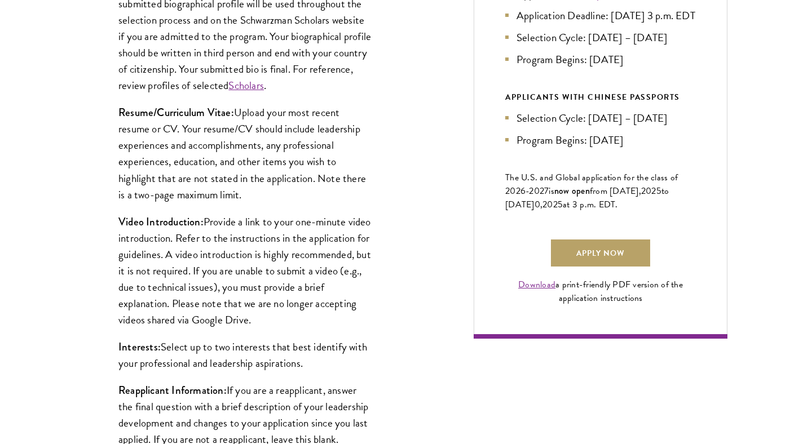
scroll to position [682, 0]
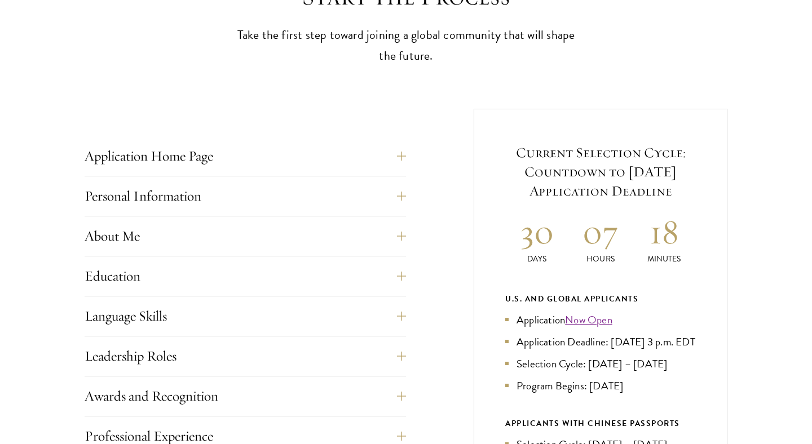
scroll to position [384, 0]
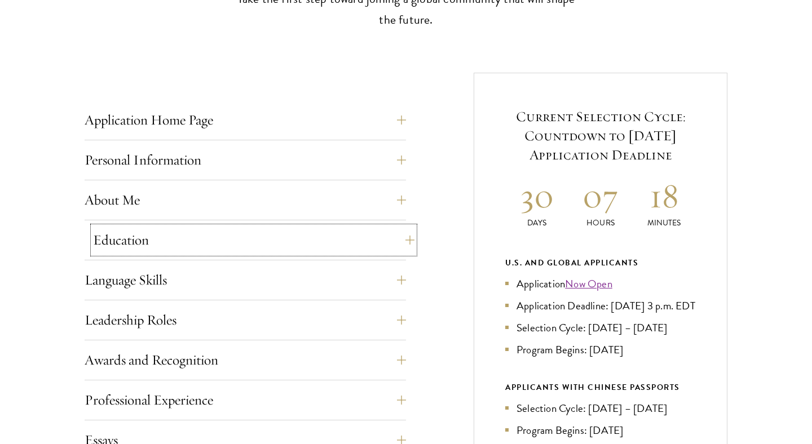
click at [181, 246] on button "Education" at bounding box center [254, 240] width 322 height 27
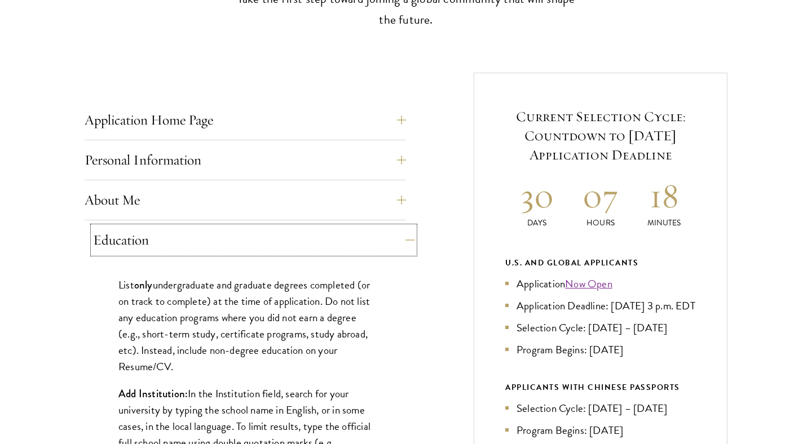
click at [180, 237] on button "Education" at bounding box center [254, 240] width 322 height 27
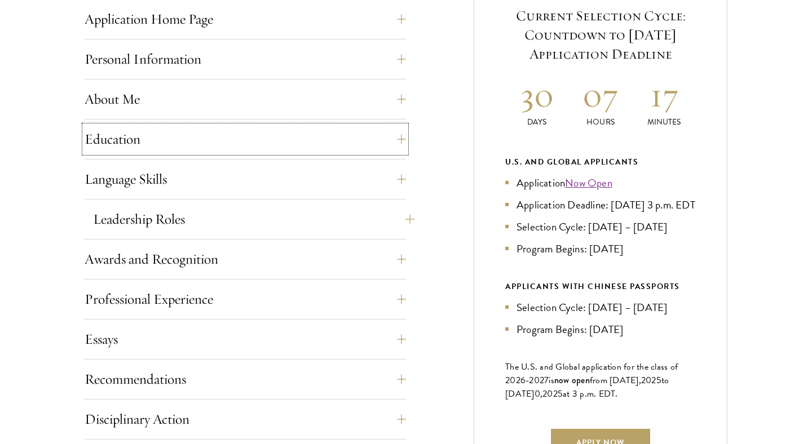
scroll to position [491, 0]
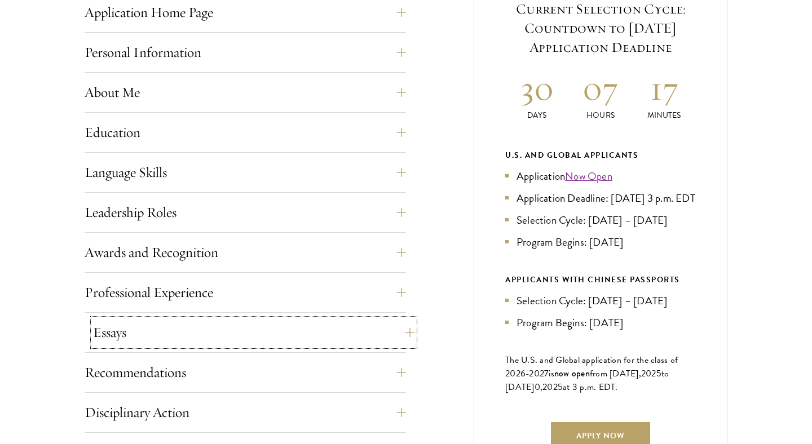
click at [210, 322] on button "Essays" at bounding box center [254, 332] width 322 height 27
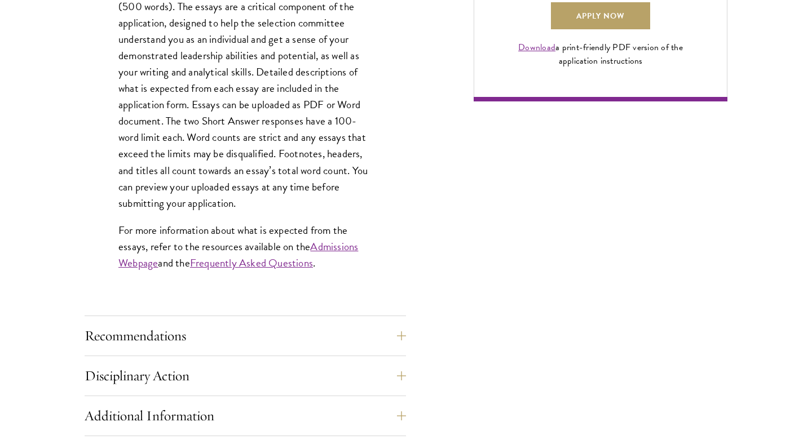
scroll to position [921, 0]
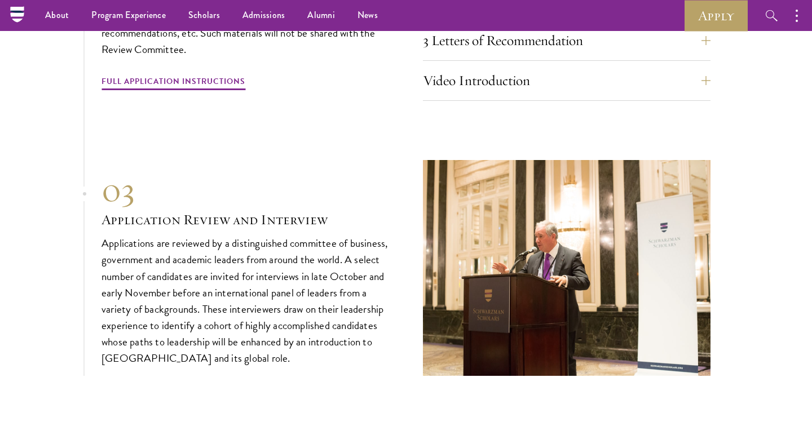
scroll to position [3822, 0]
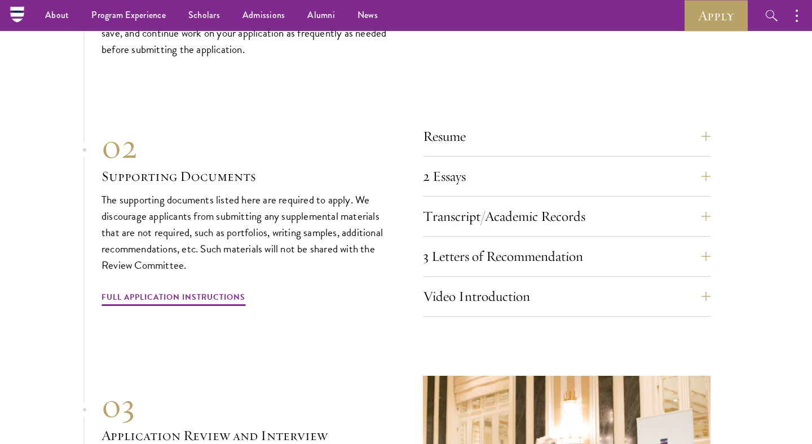
click at [578, 236] on div "Resume A current version of your resume or CV (maximum 2 pages). 2 Essays The t…" at bounding box center [567, 220] width 288 height 194
click at [570, 248] on button "3 Letters of Recommendation" at bounding box center [576, 256] width 288 height 27
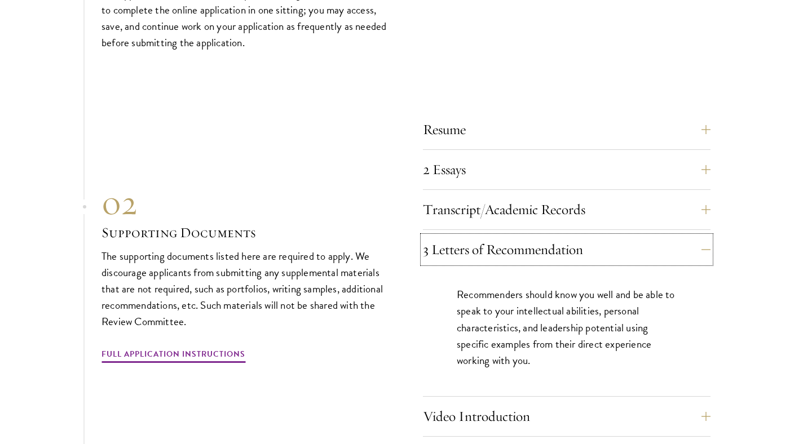
scroll to position [3831, 0]
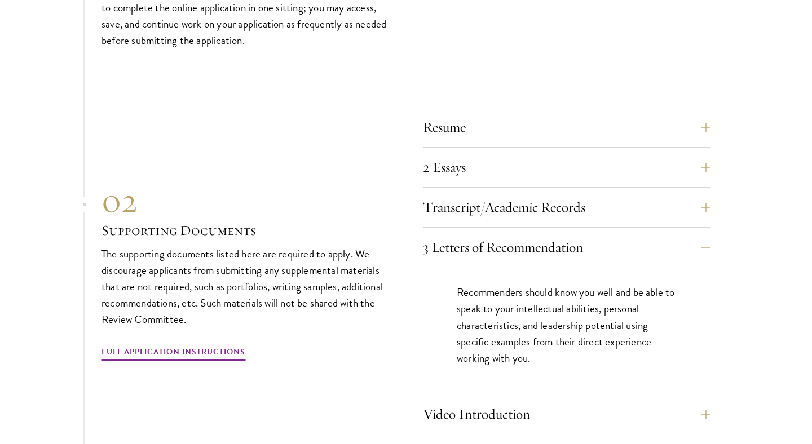
click at [549, 312] on p "Recommenders should know you well and be able to speak to your intellectual abi…" at bounding box center [567, 325] width 220 height 82
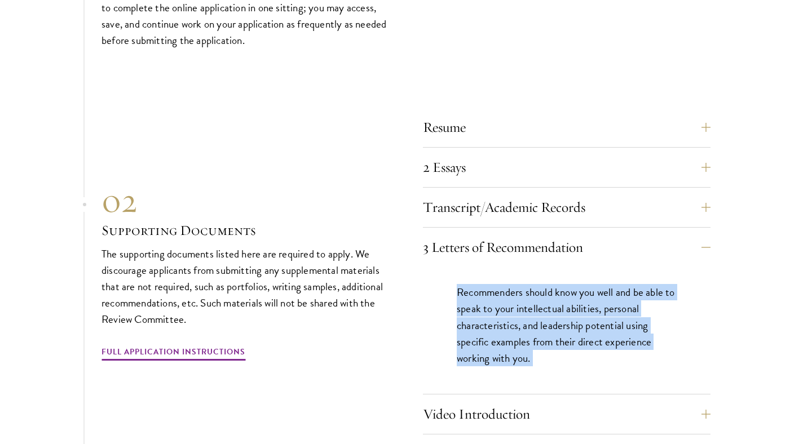
click at [557, 322] on p "Recommenders should know you well and be able to speak to your intellectual abi…" at bounding box center [567, 325] width 220 height 82
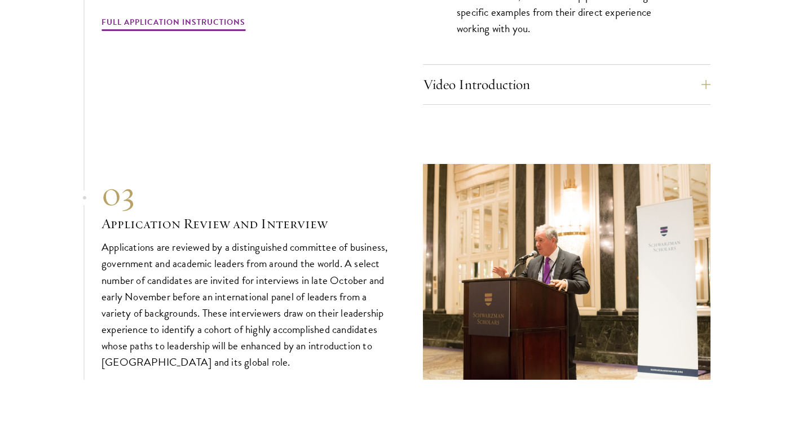
scroll to position [4531, 0]
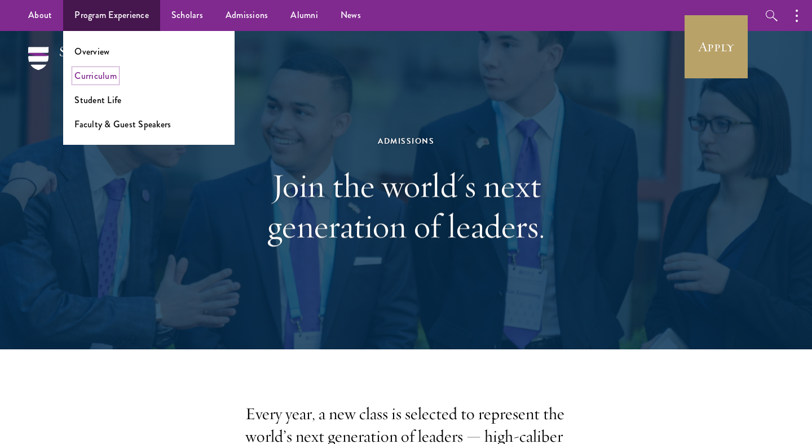
click at [109, 70] on link "Curriculum" at bounding box center [95, 75] width 42 height 13
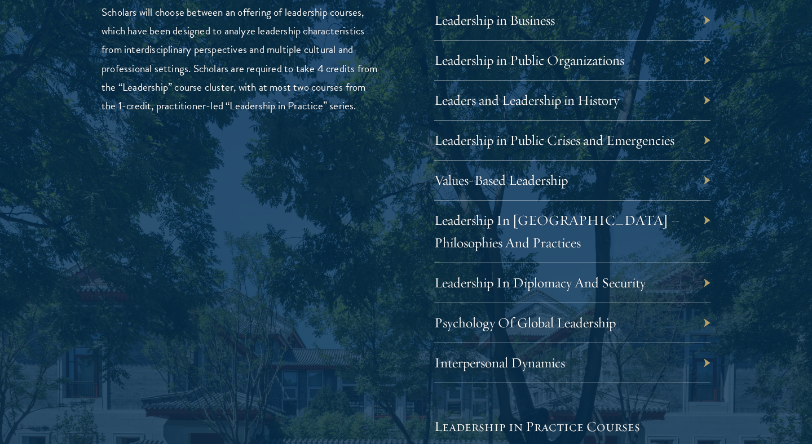
scroll to position [1944, 0]
click at [666, 68] on div "Leadership in Public Organizations" at bounding box center [572, 60] width 276 height 40
click at [704, 60] on div "Leadership in Public Organizations" at bounding box center [572, 60] width 276 height 40
click at [708, 60] on div "Leadership in Public Organizations" at bounding box center [572, 60] width 276 height 40
click at [478, 51] on link "Leadership in Public Organizations" at bounding box center [538, 59] width 190 height 17
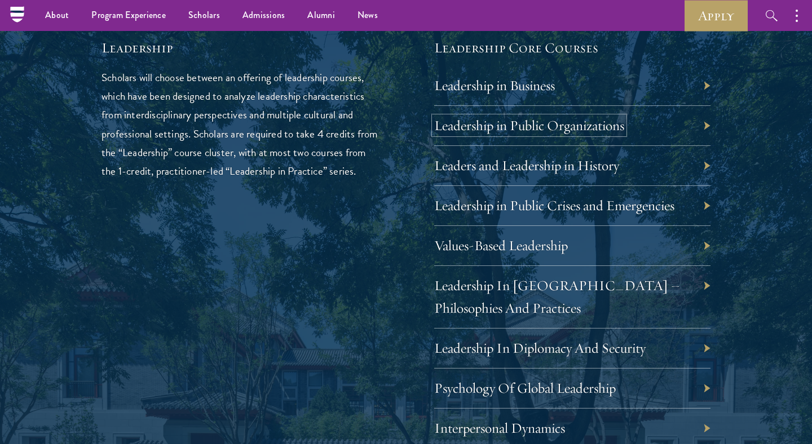
scroll to position [1790, 0]
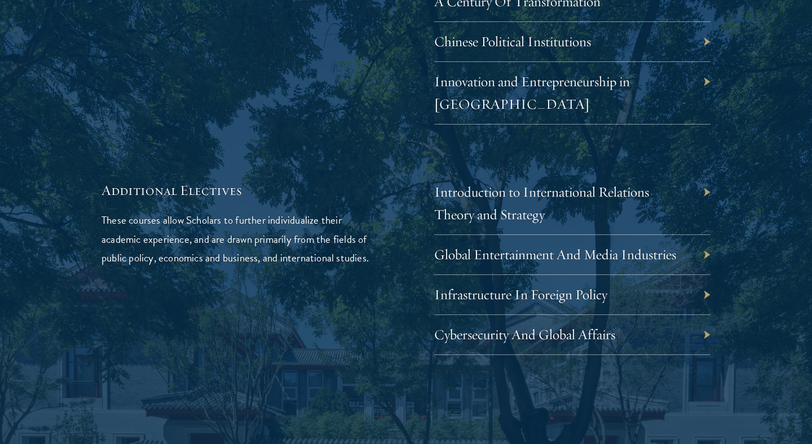
scroll to position [3505, 0]
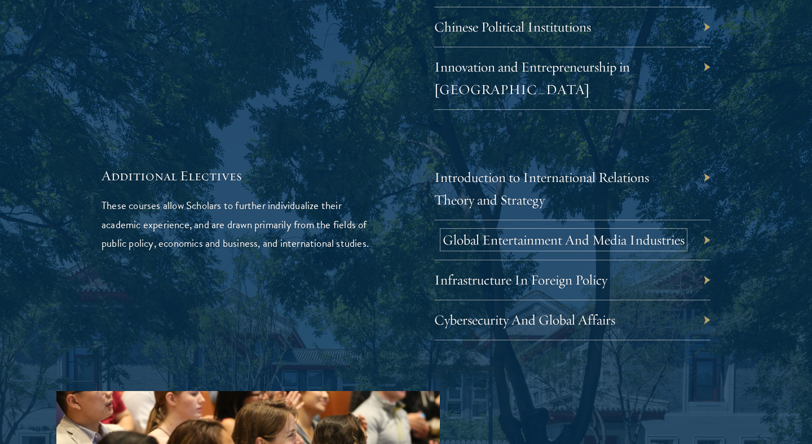
click at [595, 231] on link "Global Entertainment And Media Industries" at bounding box center [564, 239] width 242 height 17
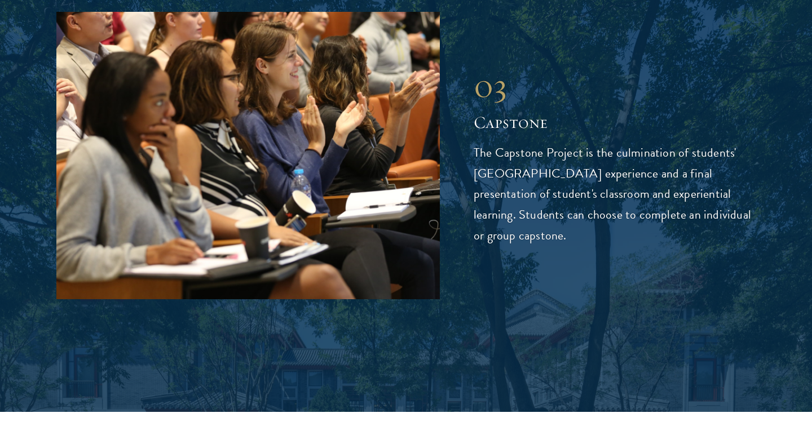
scroll to position [3896, 0]
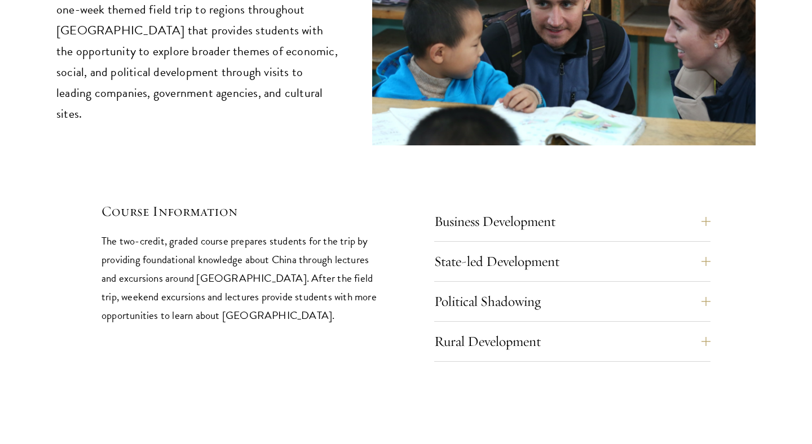
scroll to position [4686, 0]
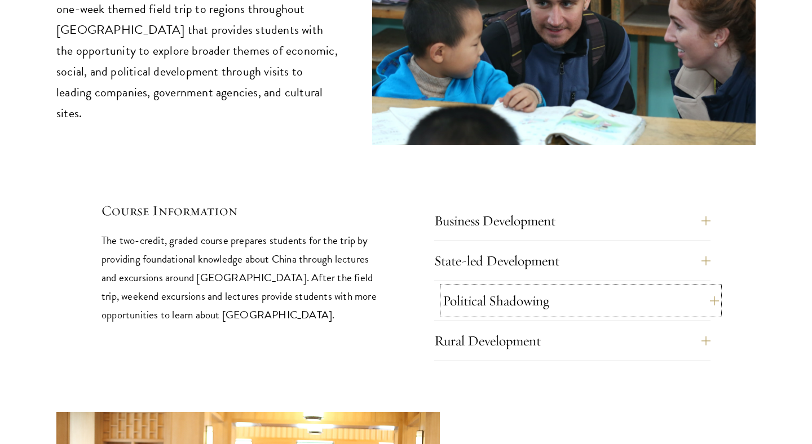
click at [708, 288] on button "Political Shadowing" at bounding box center [581, 301] width 276 height 27
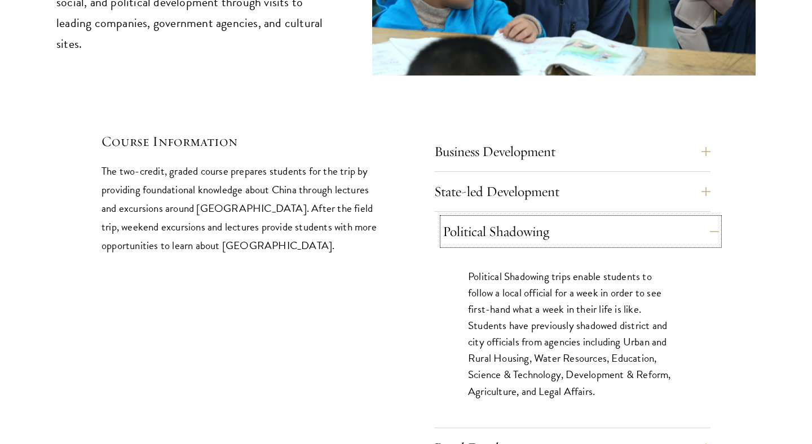
scroll to position [4760, 0]
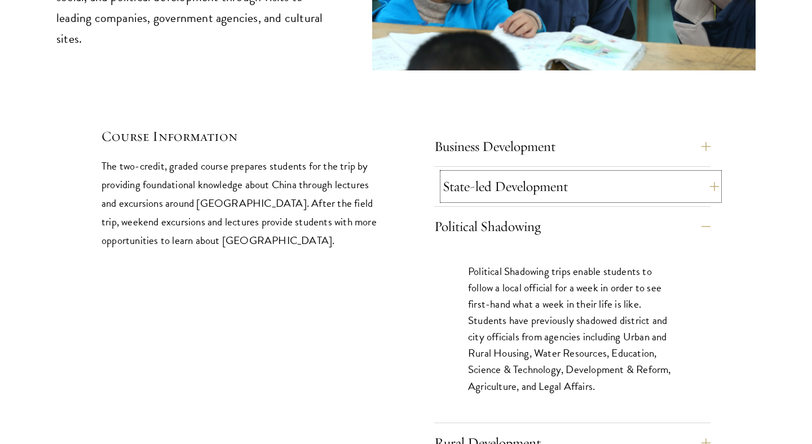
click at [700, 173] on button "State-led Development" at bounding box center [581, 186] width 276 height 27
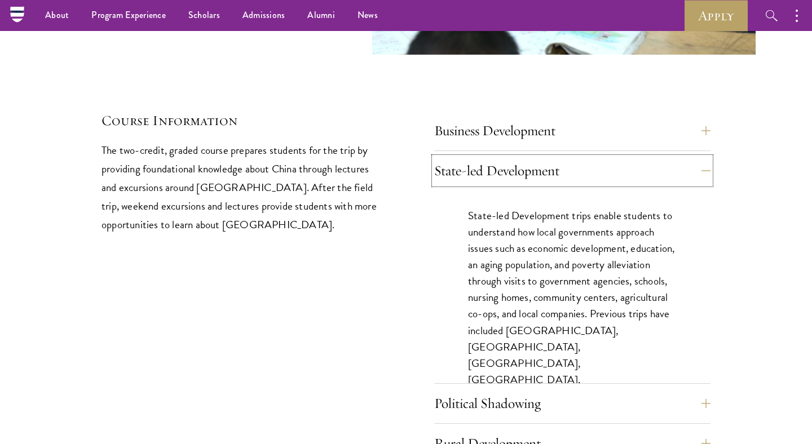
scroll to position [4769, 0]
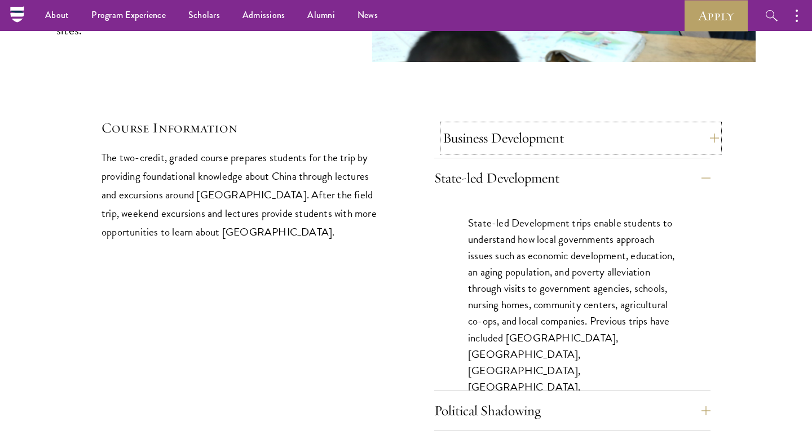
click at [697, 125] on button "Business Development" at bounding box center [581, 138] width 276 height 27
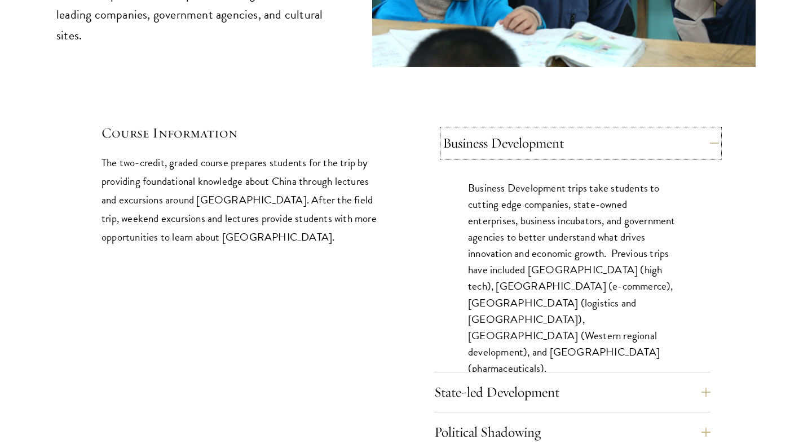
scroll to position [4768, 0]
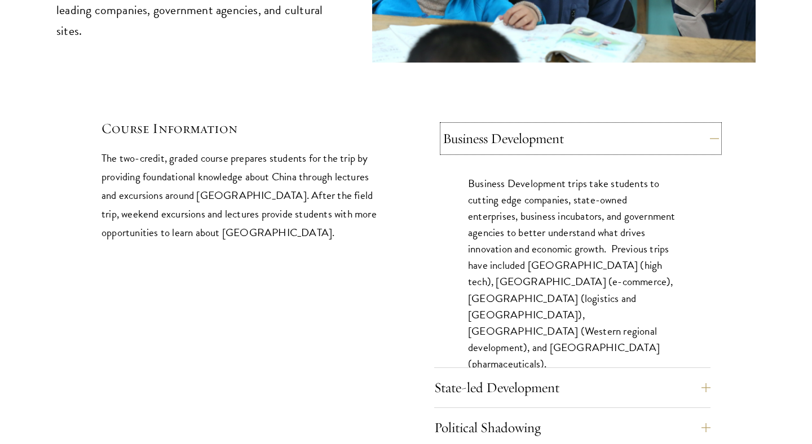
click at [637, 125] on button "Business Development" at bounding box center [581, 138] width 276 height 27
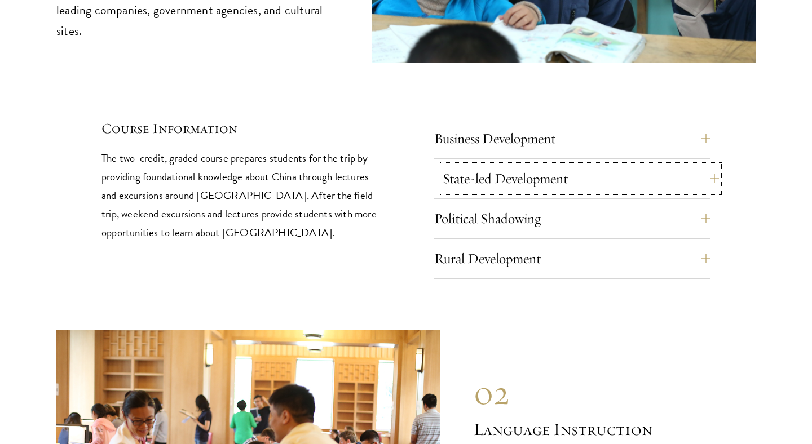
click at [646, 165] on button "State-led Development" at bounding box center [581, 178] width 276 height 27
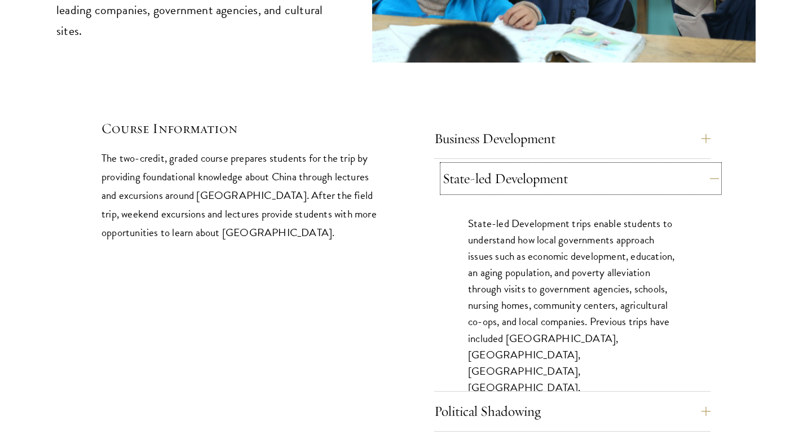
click at [646, 165] on button "State-led Development" at bounding box center [581, 178] width 276 height 27
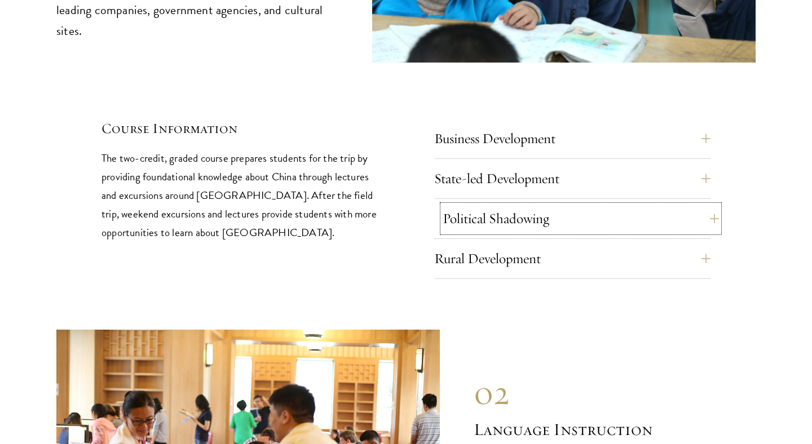
click at [641, 205] on button "Political Shadowing" at bounding box center [581, 218] width 276 height 27
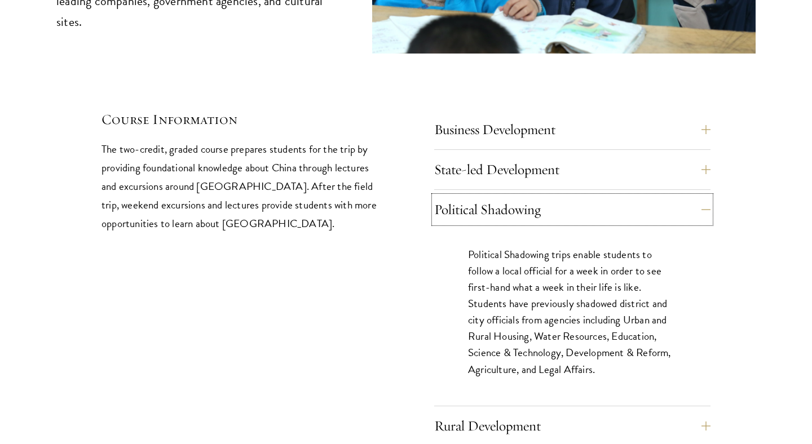
scroll to position [4778, 0]
click at [645, 196] on button "Political Shadowing" at bounding box center [581, 209] width 276 height 27
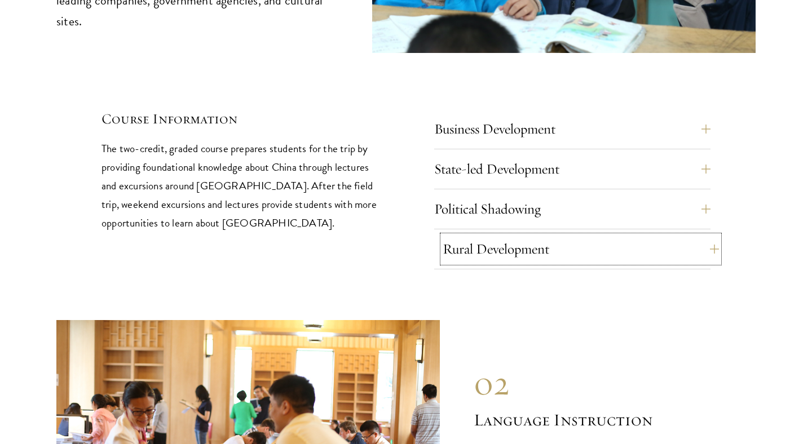
click at [644, 236] on button "Rural Development" at bounding box center [581, 249] width 276 height 27
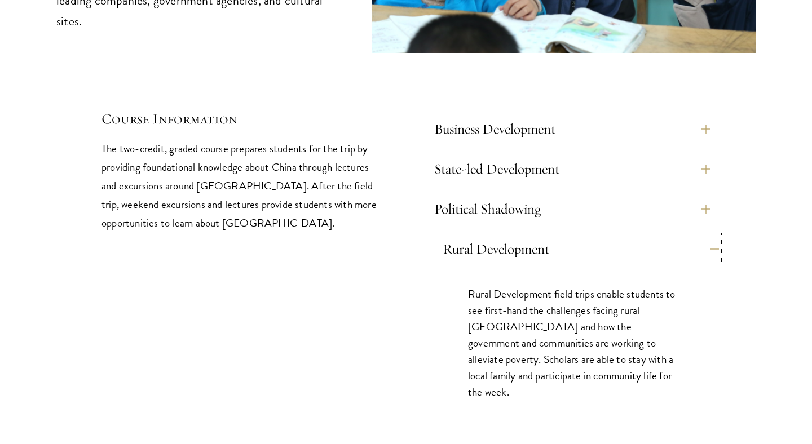
click at [644, 236] on button "Rural Development" at bounding box center [581, 249] width 276 height 27
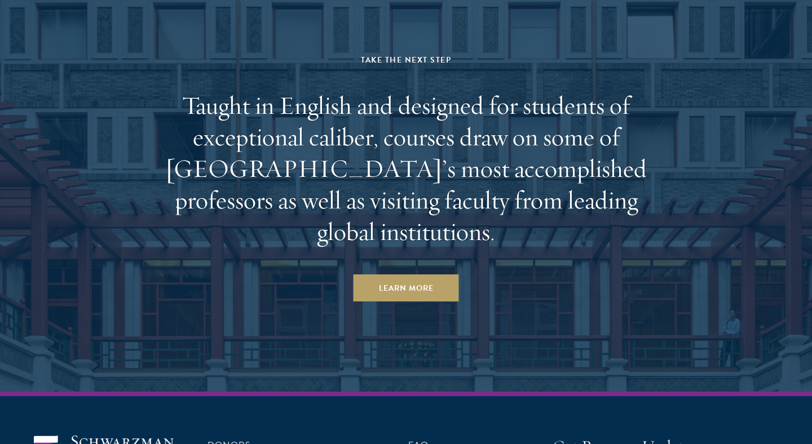
scroll to position [6788, 0]
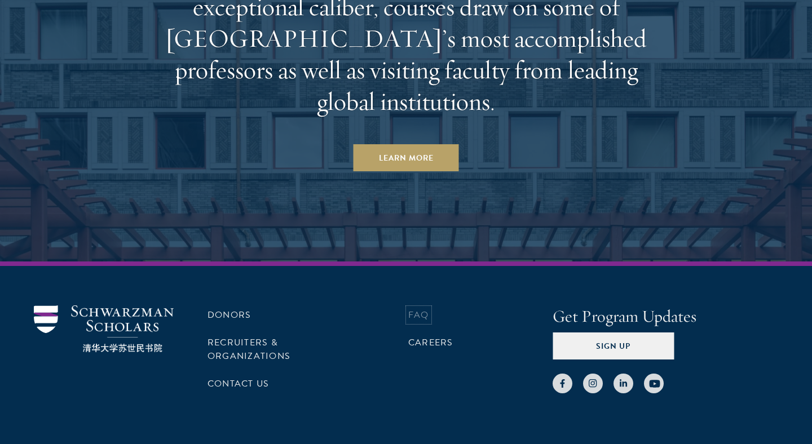
click at [425, 309] on link "FAQ" at bounding box center [418, 316] width 21 height 14
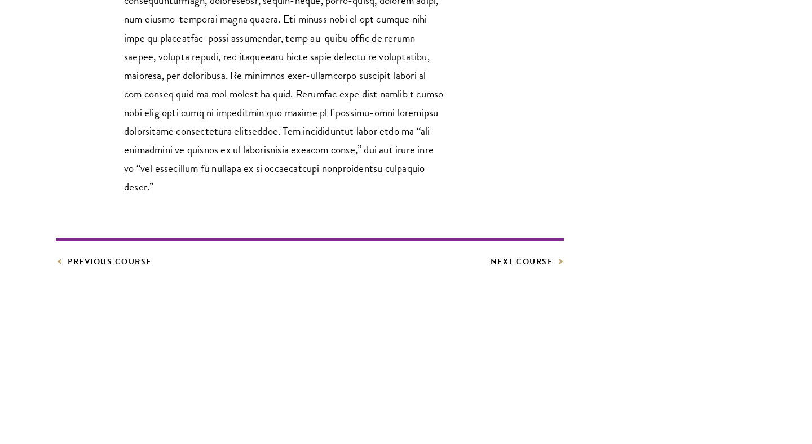
scroll to position [787, 0]
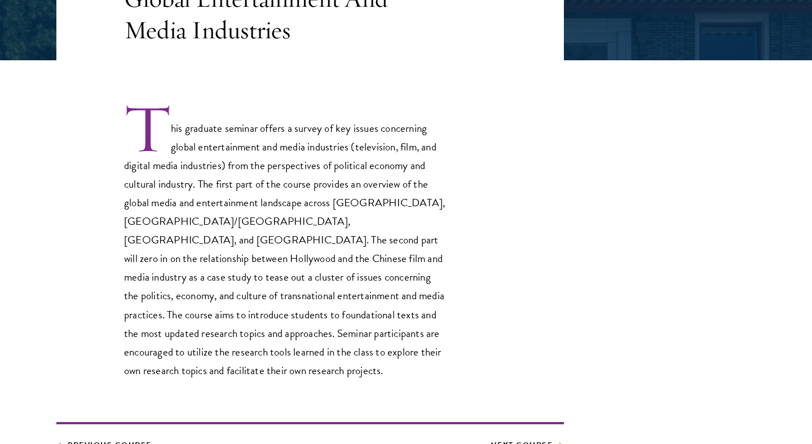
scroll to position [290, 0]
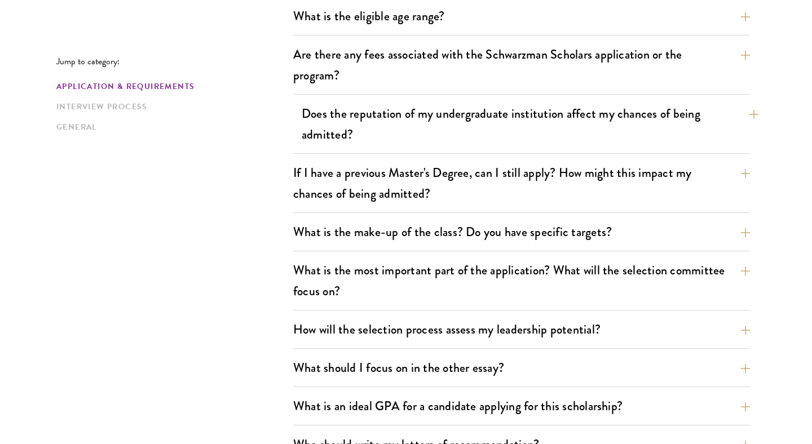
scroll to position [426, 0]
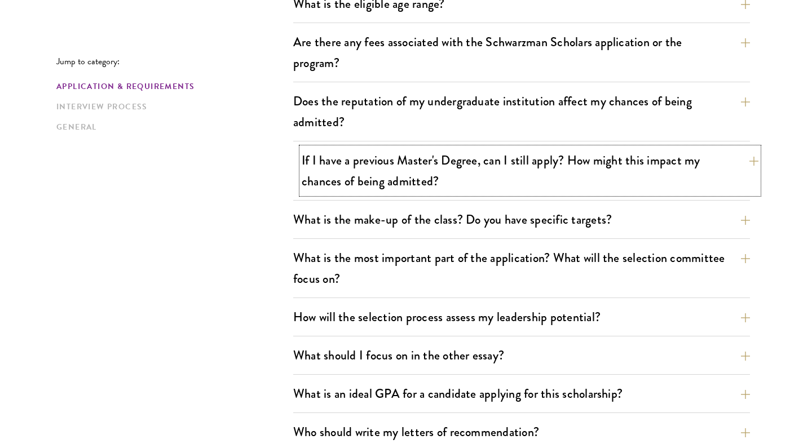
click at [441, 164] on button "If I have a previous Master's Degree, can I still apply? How might this impact …" at bounding box center [530, 171] width 457 height 46
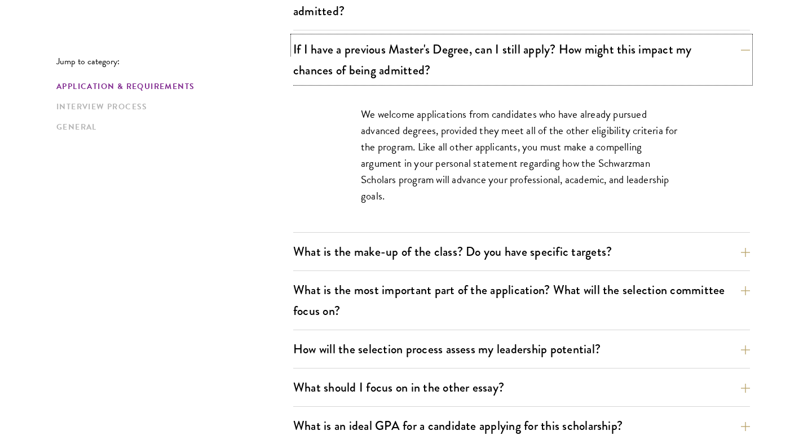
scroll to position [547, 0]
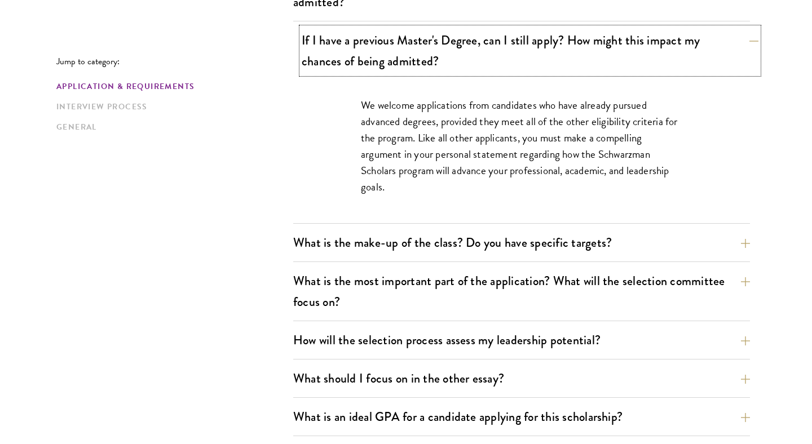
click at [429, 73] on button "If I have a previous Master's Degree, can I still apply? How might this impact …" at bounding box center [530, 51] width 457 height 46
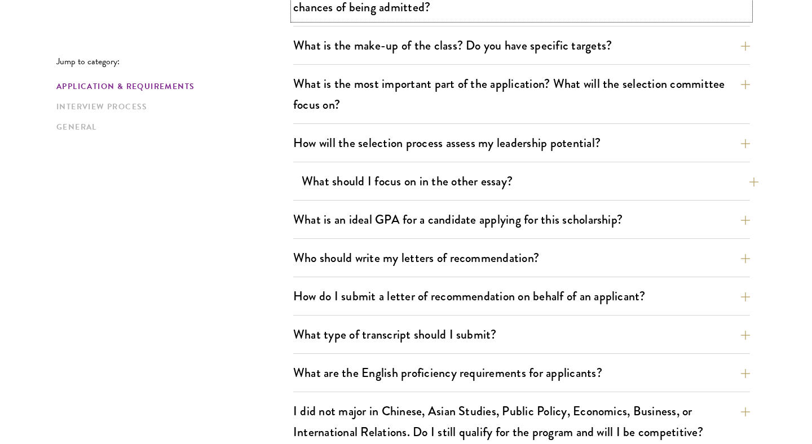
scroll to position [624, 0]
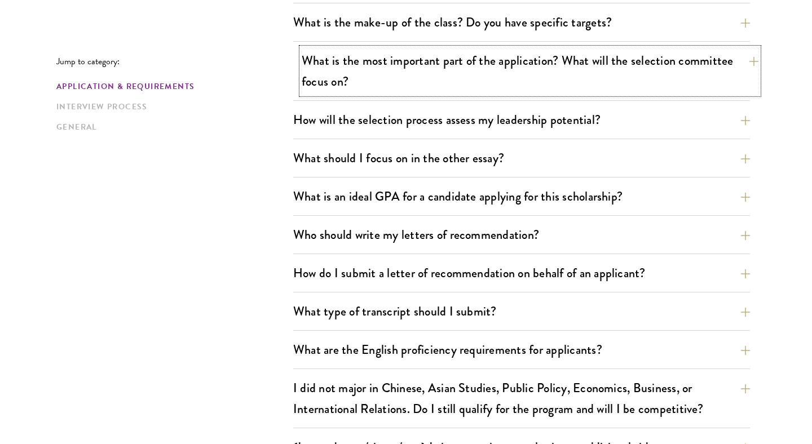
click at [431, 86] on button "What is the most important part of the application? What will the selection com…" at bounding box center [530, 71] width 457 height 46
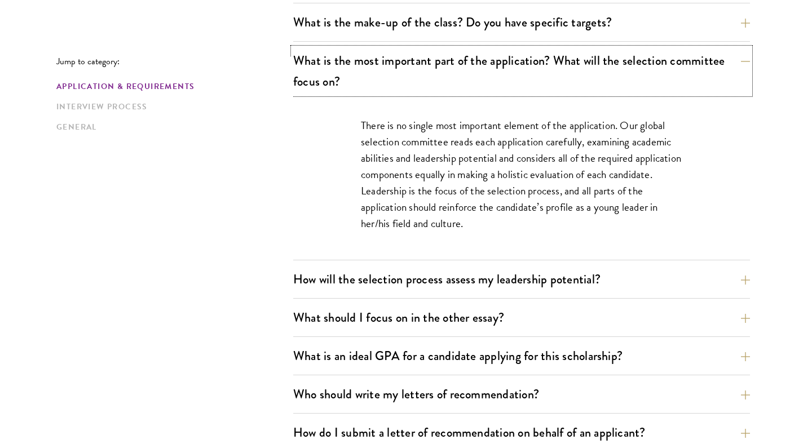
scroll to position [631, 0]
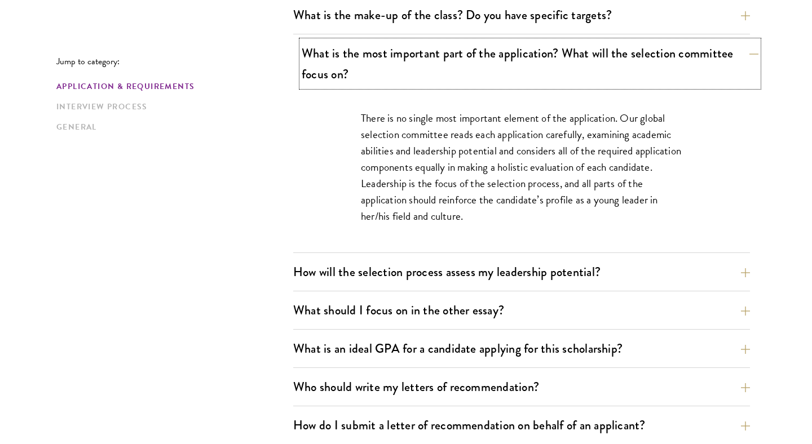
click at [444, 66] on button "What is the most important part of the application? What will the selection com…" at bounding box center [530, 64] width 457 height 46
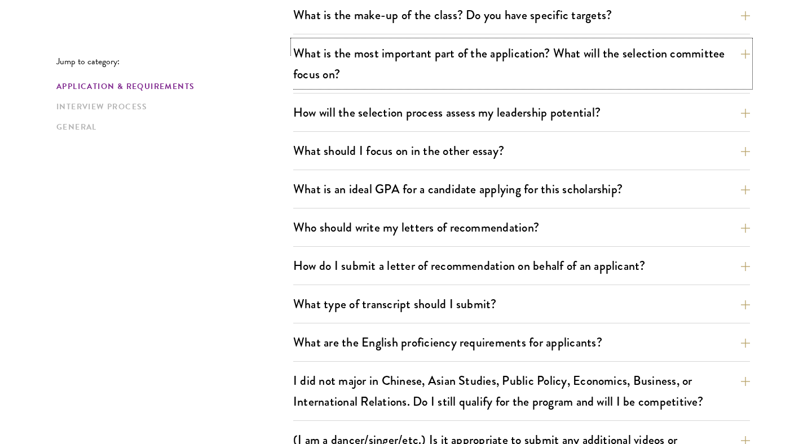
scroll to position [641, 0]
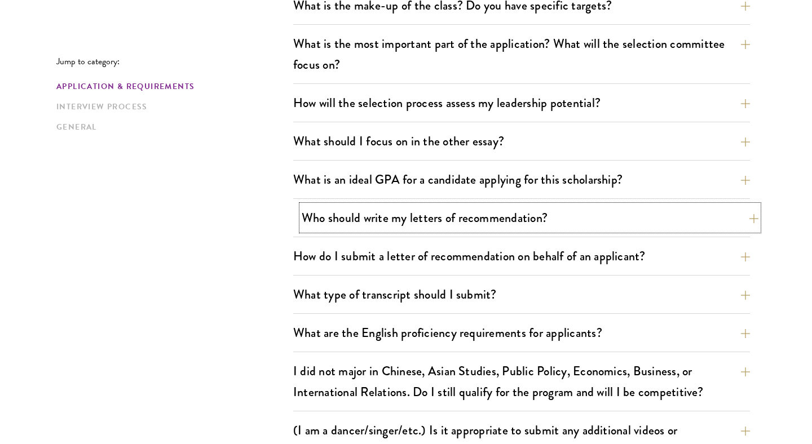
click at [496, 214] on button "Who should write my letters of recommendation?" at bounding box center [530, 217] width 457 height 25
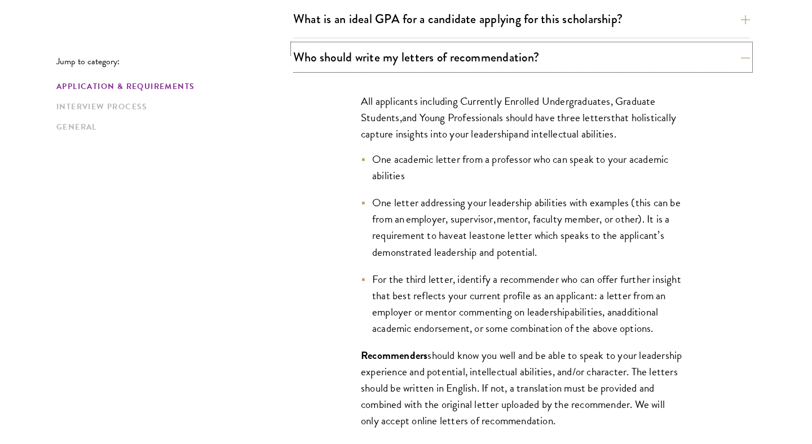
scroll to position [802, 0]
click at [468, 195] on span "One letter addressing your leadership abilities with examples (this can be from…" at bounding box center [526, 218] width 309 height 49
click at [468, 216] on span "One letter addressing your leadership abilities with examples (this can be from…" at bounding box center [526, 218] width 309 height 49
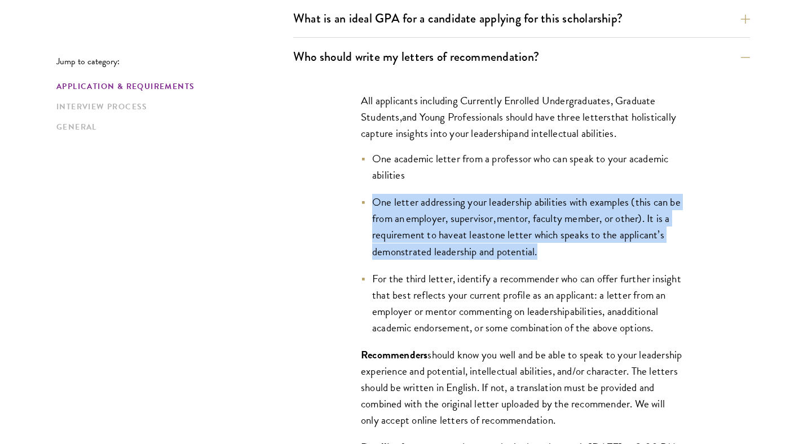
click at [501, 227] on li "One letter addressing your leadership abilities with examples (this can be from…" at bounding box center [522, 226] width 322 height 65
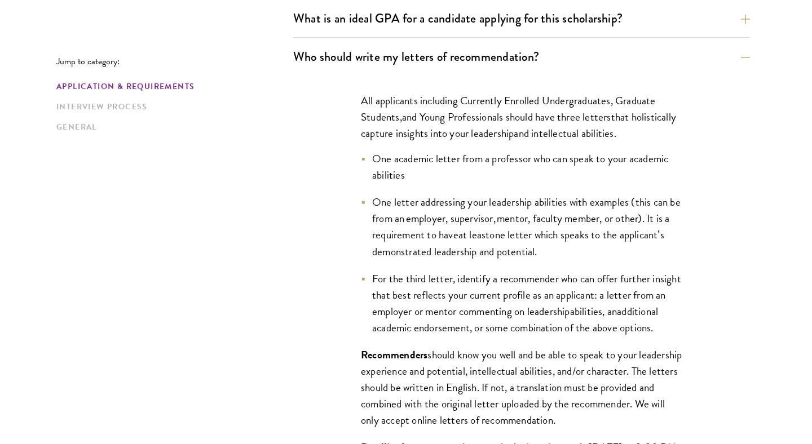
click at [517, 237] on span "one letter which speaks to the applicant’s demonstrated leadership and potentia…" at bounding box center [518, 243] width 292 height 33
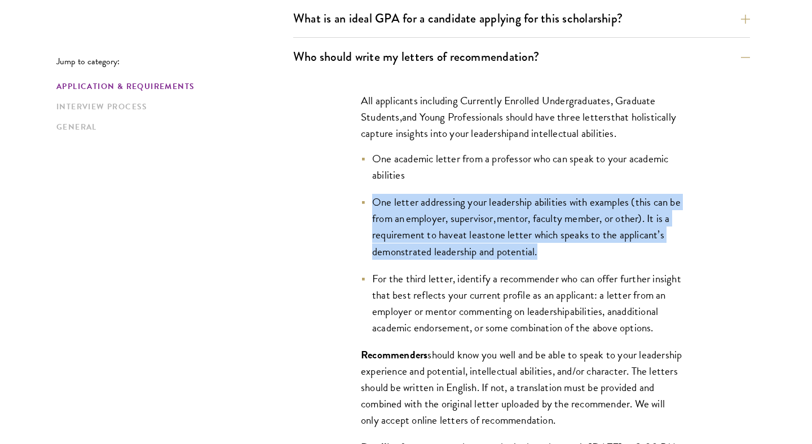
click at [573, 245] on li "One letter addressing your leadership abilities with examples (this can be from…" at bounding box center [522, 226] width 322 height 65
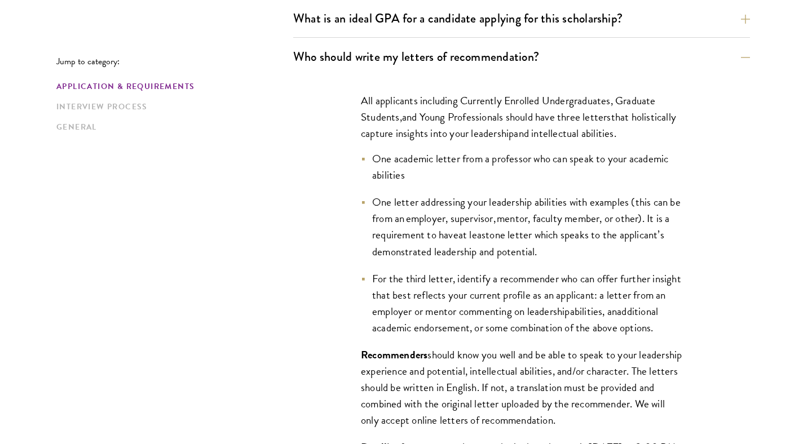
click at [564, 226] on span "One letter addressing your leadership abilities with examples (this can be from…" at bounding box center [526, 218] width 309 height 49
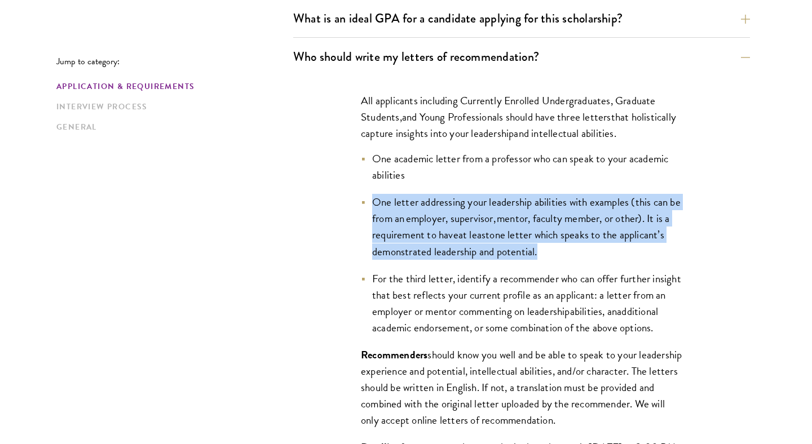
click at [587, 264] on ul "One academic letter from a professor who can speak to your academic abilities O…" at bounding box center [522, 244] width 322 height 186
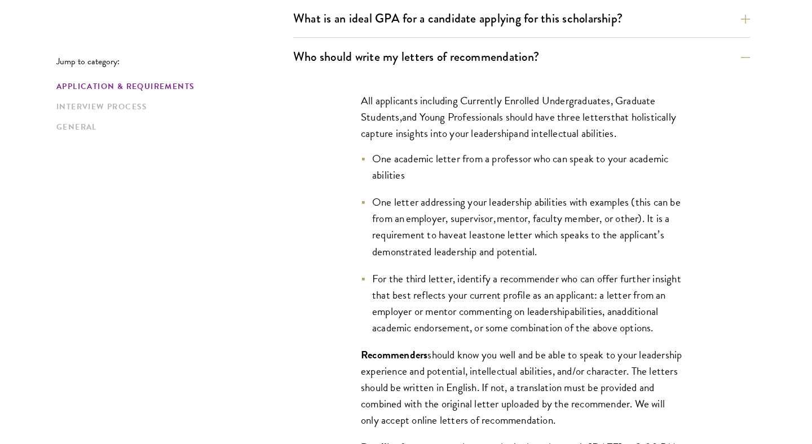
click at [593, 272] on span "For the third letter, identify a recommender who can offer further insight that…" at bounding box center [526, 295] width 309 height 49
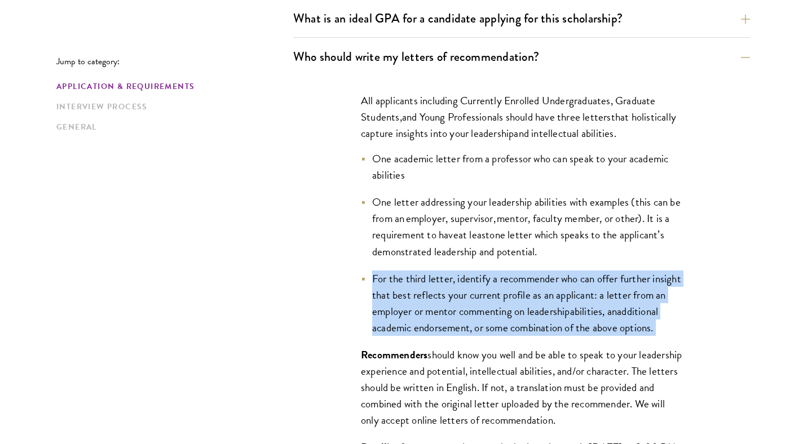
click at [623, 286] on span "For the third letter, identify a recommender who can offer further insight that…" at bounding box center [526, 295] width 309 height 49
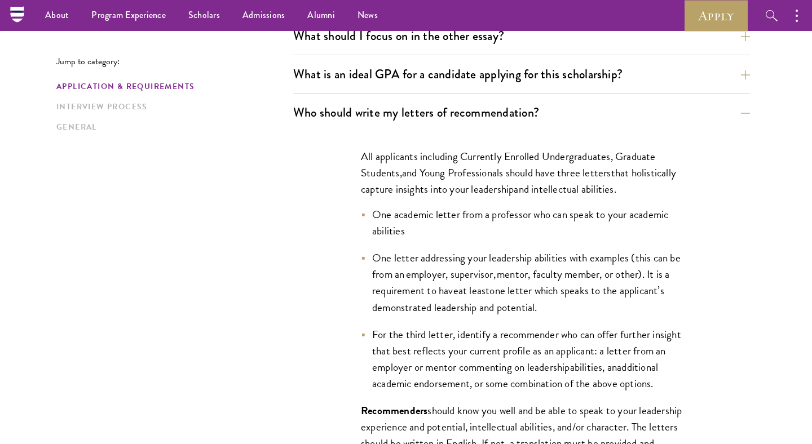
scroll to position [629, 0]
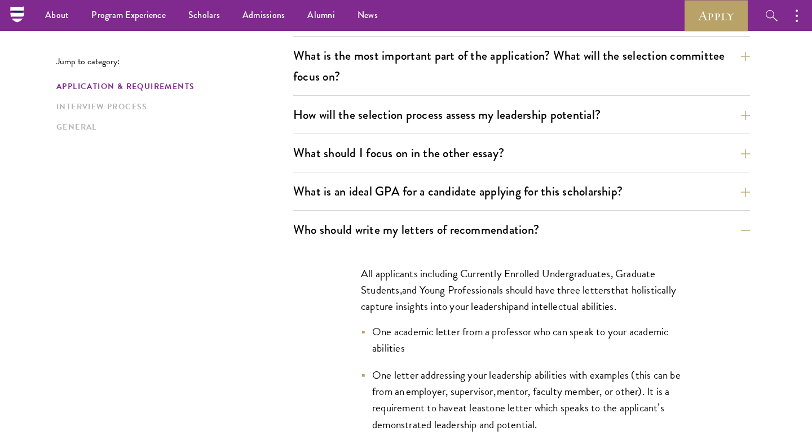
click at [590, 227] on button "Who should write my letters of recommendation?" at bounding box center [530, 229] width 457 height 25
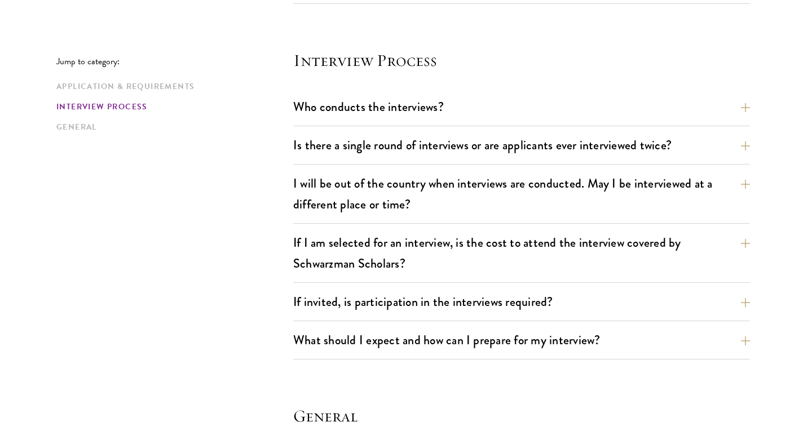
scroll to position [1271, 0]
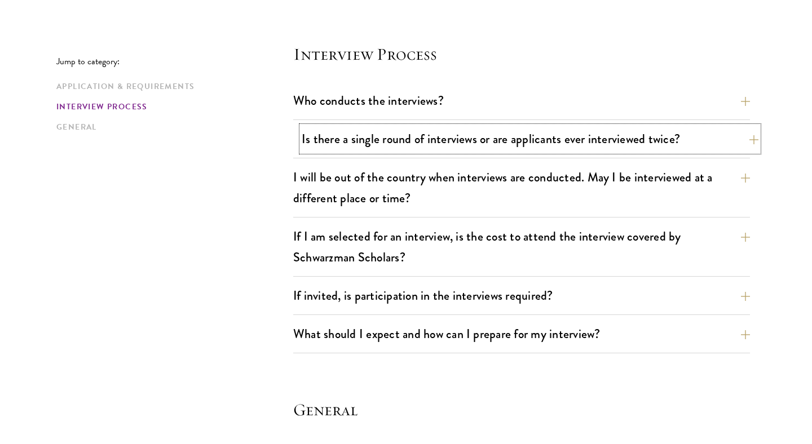
click at [545, 135] on button "Is there a single round of interviews or are applicants ever interviewed twice?" at bounding box center [530, 138] width 457 height 25
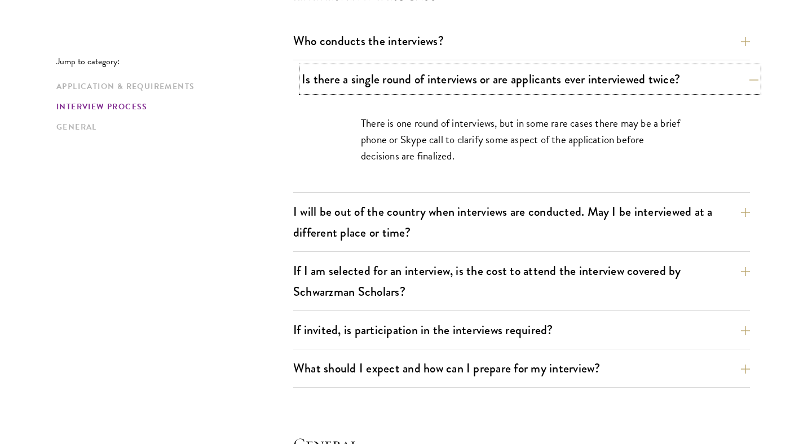
scroll to position [1331, 0]
click at [536, 82] on button "Is there a single round of interviews or are applicants ever interviewed twice?" at bounding box center [530, 78] width 457 height 25
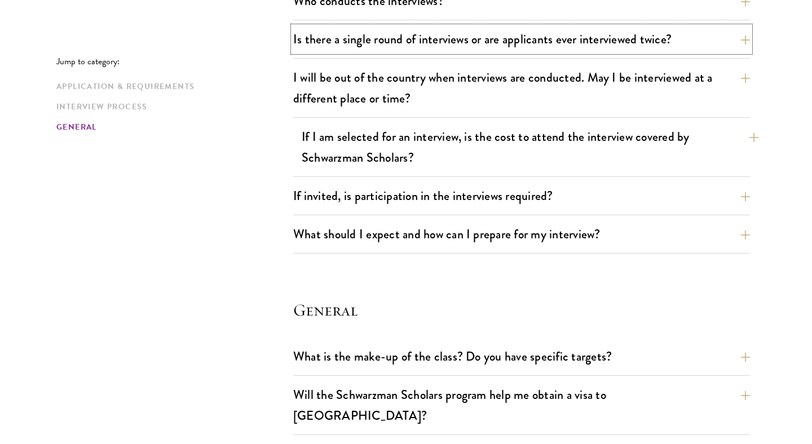
scroll to position [1372, 0]
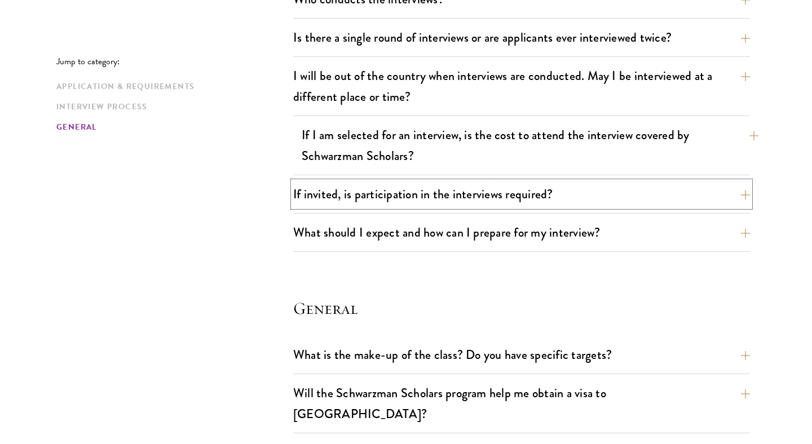
click at [566, 203] on button "If invited, is participation in the interviews required?" at bounding box center [521, 194] width 457 height 25
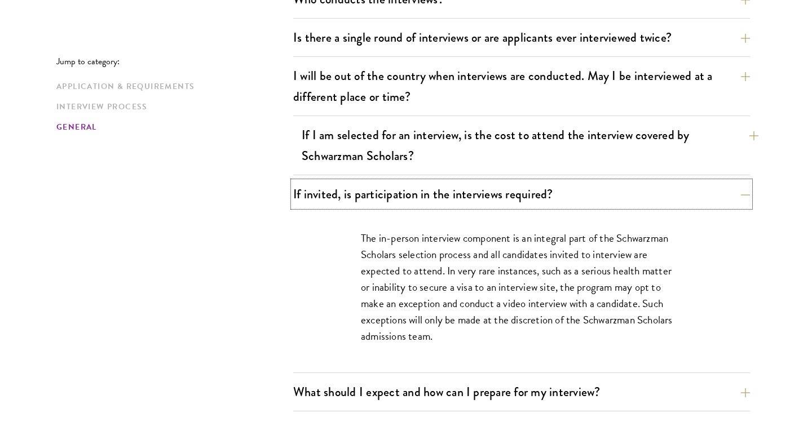
click at [566, 203] on button "If invited, is participation in the interviews required?" at bounding box center [521, 194] width 457 height 25
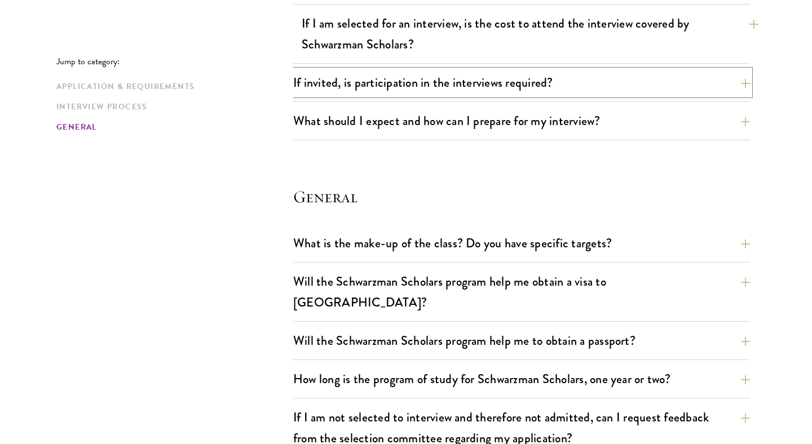
scroll to position [1553, 0]
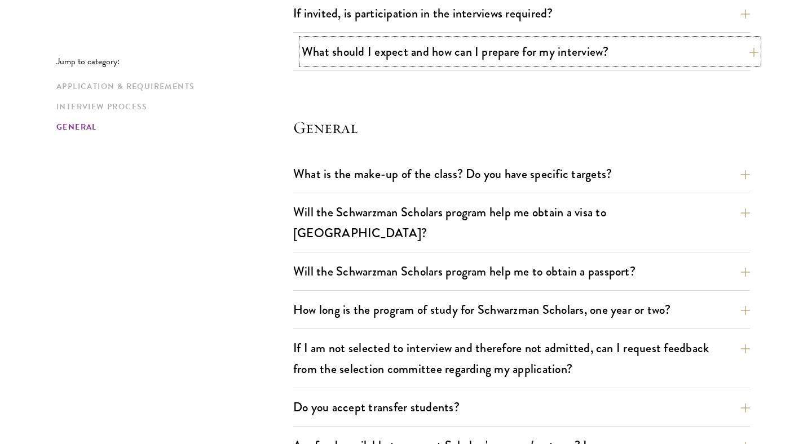
click at [587, 63] on button "What should I expect and how can I prepare for my interview?" at bounding box center [530, 51] width 457 height 25
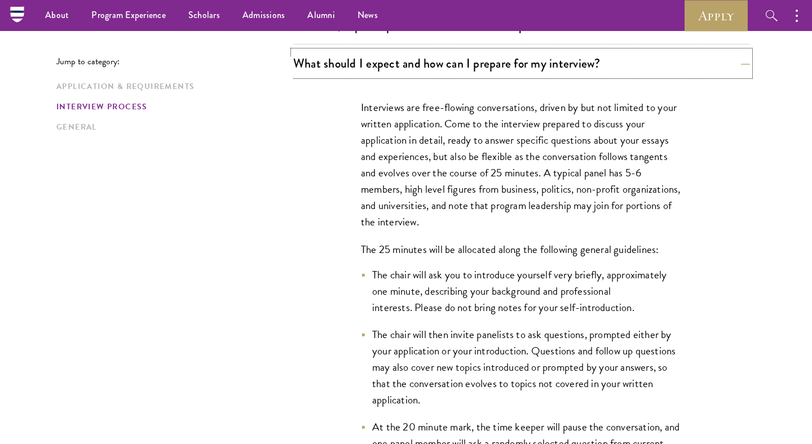
scroll to position [1410, 0]
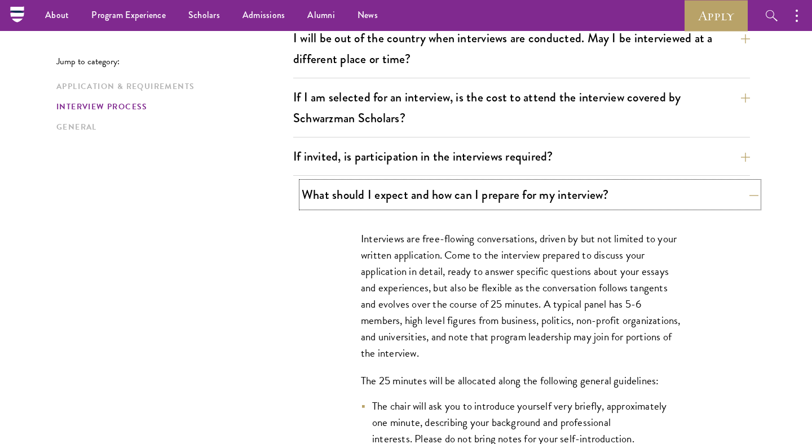
click at [573, 185] on button "What should I expect and how can I prepare for my interview?" at bounding box center [530, 194] width 457 height 25
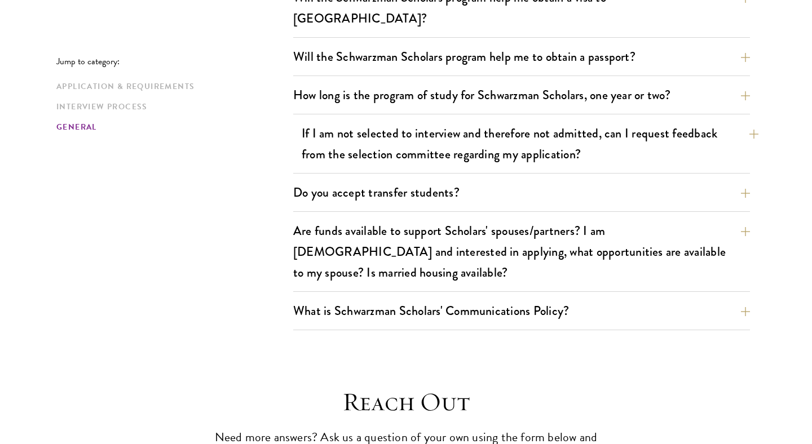
scroll to position [1781, 0]
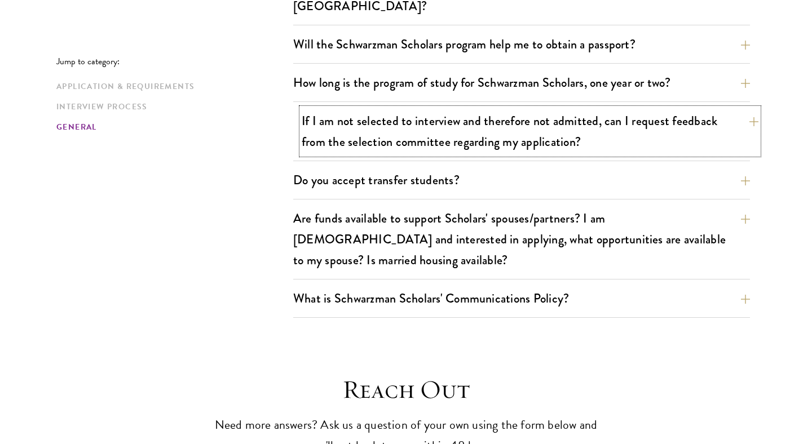
click at [525, 131] on button "If I am not selected to interview and therefore not admitted, can I request fee…" at bounding box center [530, 131] width 457 height 46
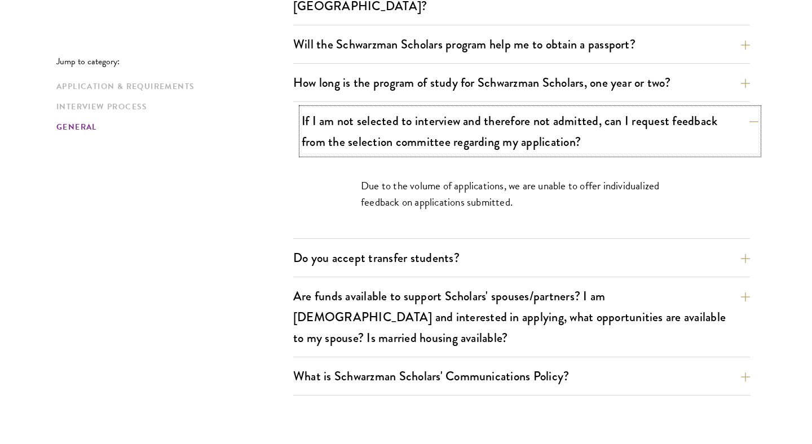
click at [525, 131] on button "If I am not selected to interview and therefore not admitted, can I request fee…" at bounding box center [530, 131] width 457 height 46
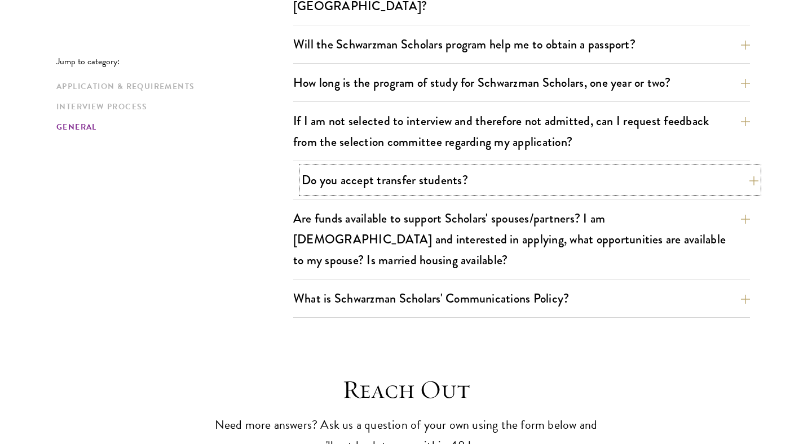
click at [543, 169] on button "Do you accept transfer students?" at bounding box center [530, 180] width 457 height 25
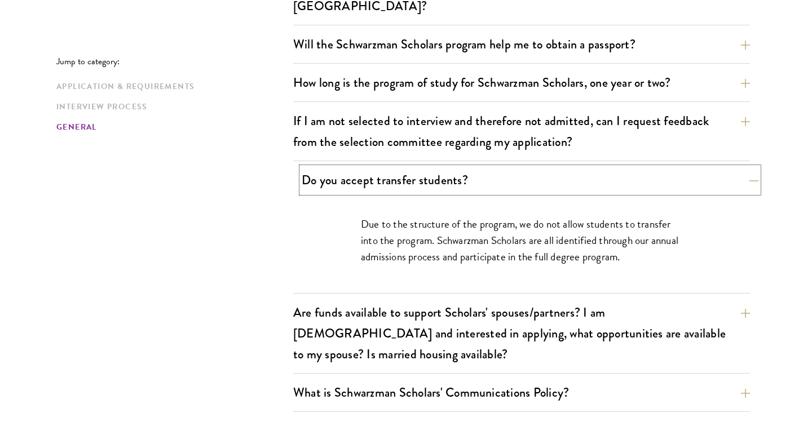
click at [543, 169] on button "Do you accept transfer students?" at bounding box center [530, 180] width 457 height 25
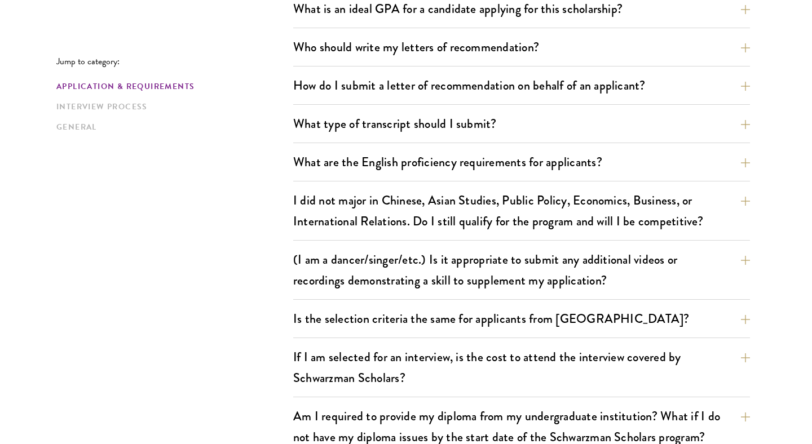
scroll to position [815, 0]
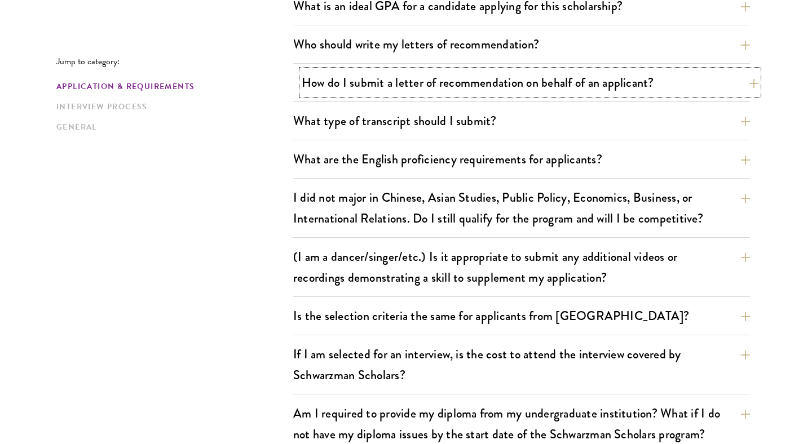
click at [469, 72] on button "How do I submit a letter of recommendation on behalf of an applicant?" at bounding box center [530, 82] width 457 height 25
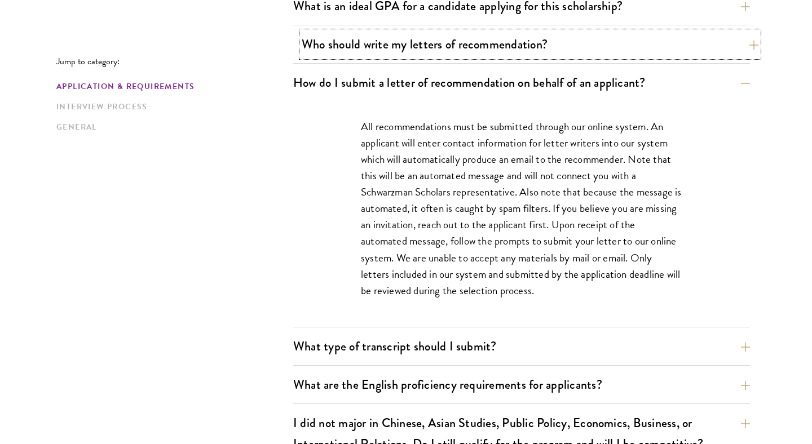
click at [481, 50] on button "Who should write my letters of recommendation?" at bounding box center [530, 44] width 457 height 25
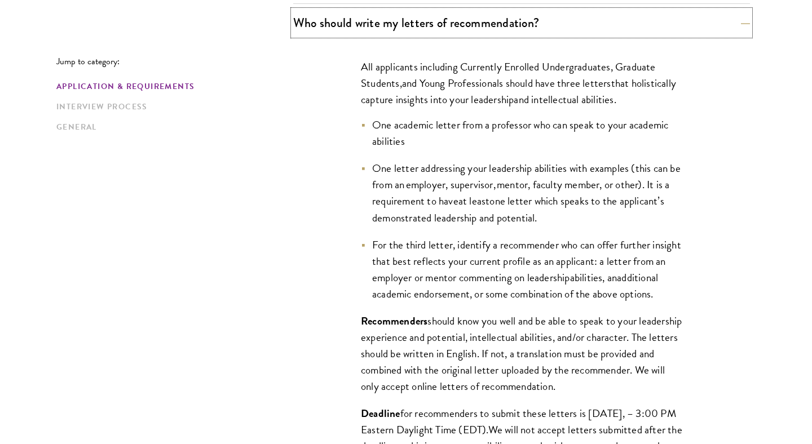
scroll to position [837, 0]
